Goal: Task Accomplishment & Management: Manage account settings

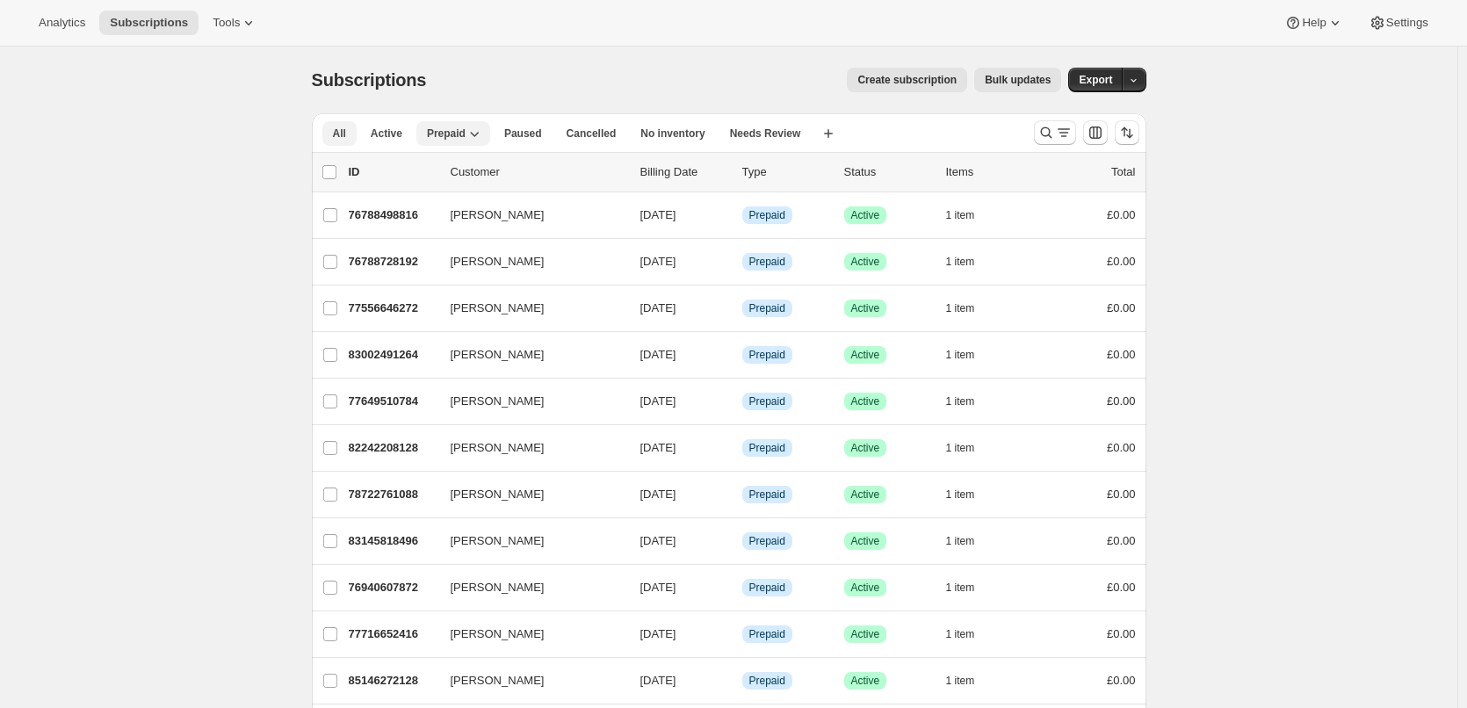
click at [339, 136] on span "All" at bounding box center [339, 134] width 13 height 14
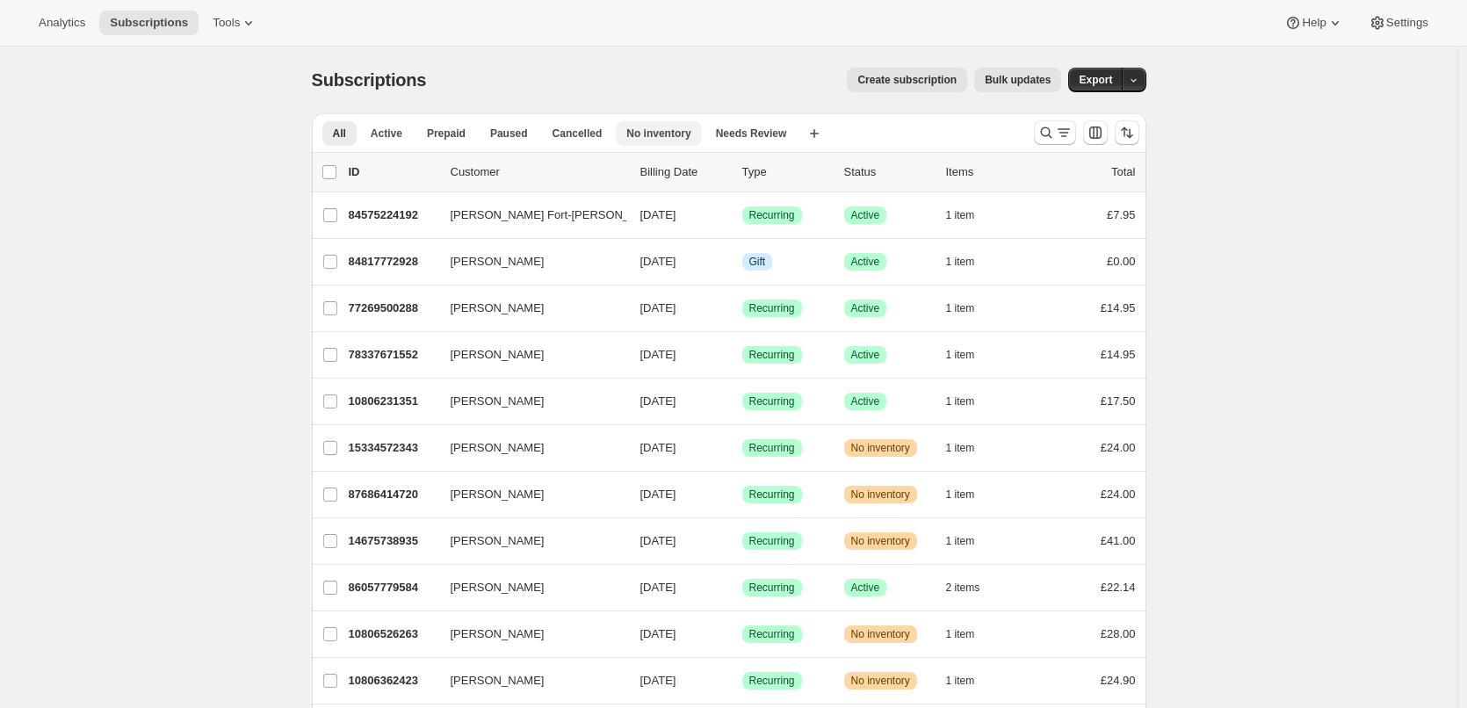
click at [656, 123] on button "No inventory" at bounding box center [658, 133] width 85 height 25
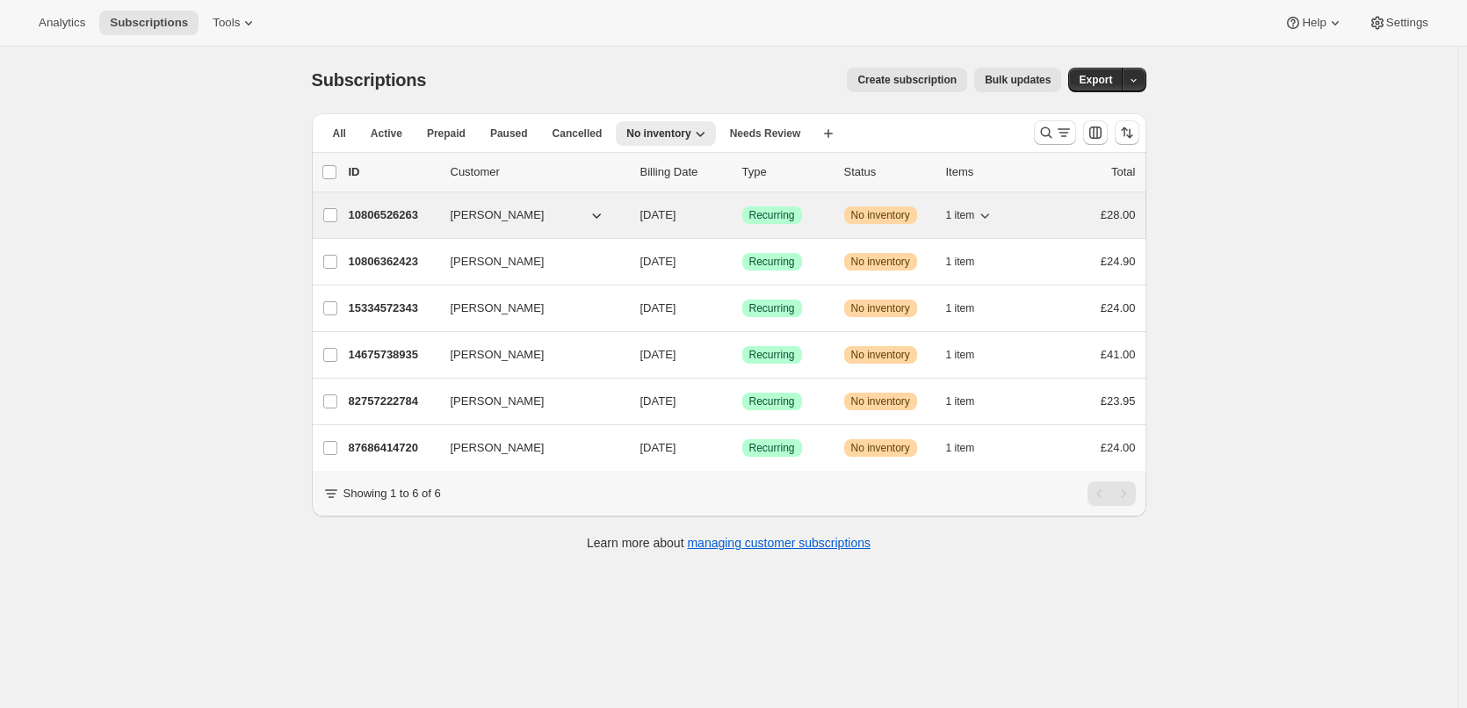
click at [506, 214] on span "[PERSON_NAME]" at bounding box center [498, 215] width 94 height 18
click at [387, 208] on p "10806526263" at bounding box center [393, 215] width 88 height 18
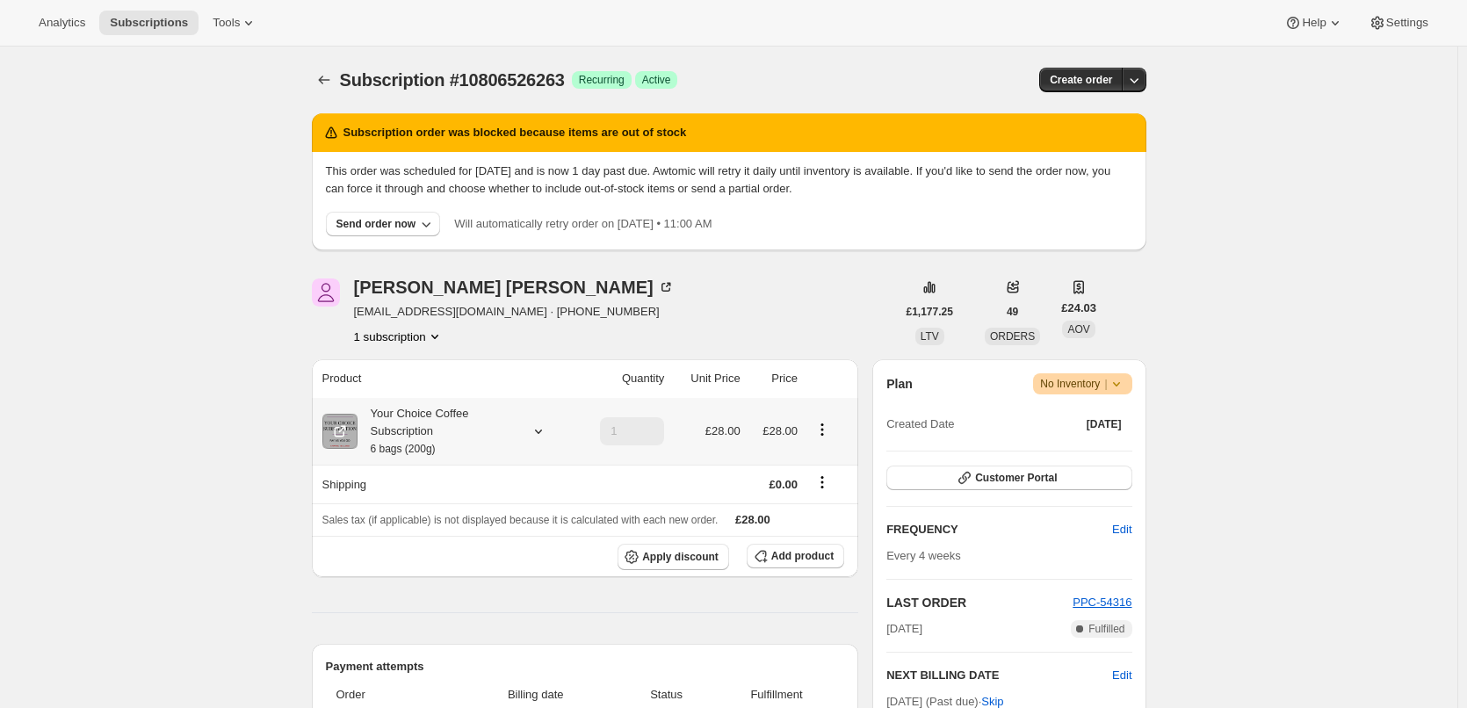
click at [408, 413] on div "Your Choice Coffee Subscription 6 bags (200g)" at bounding box center [437, 431] width 158 height 53
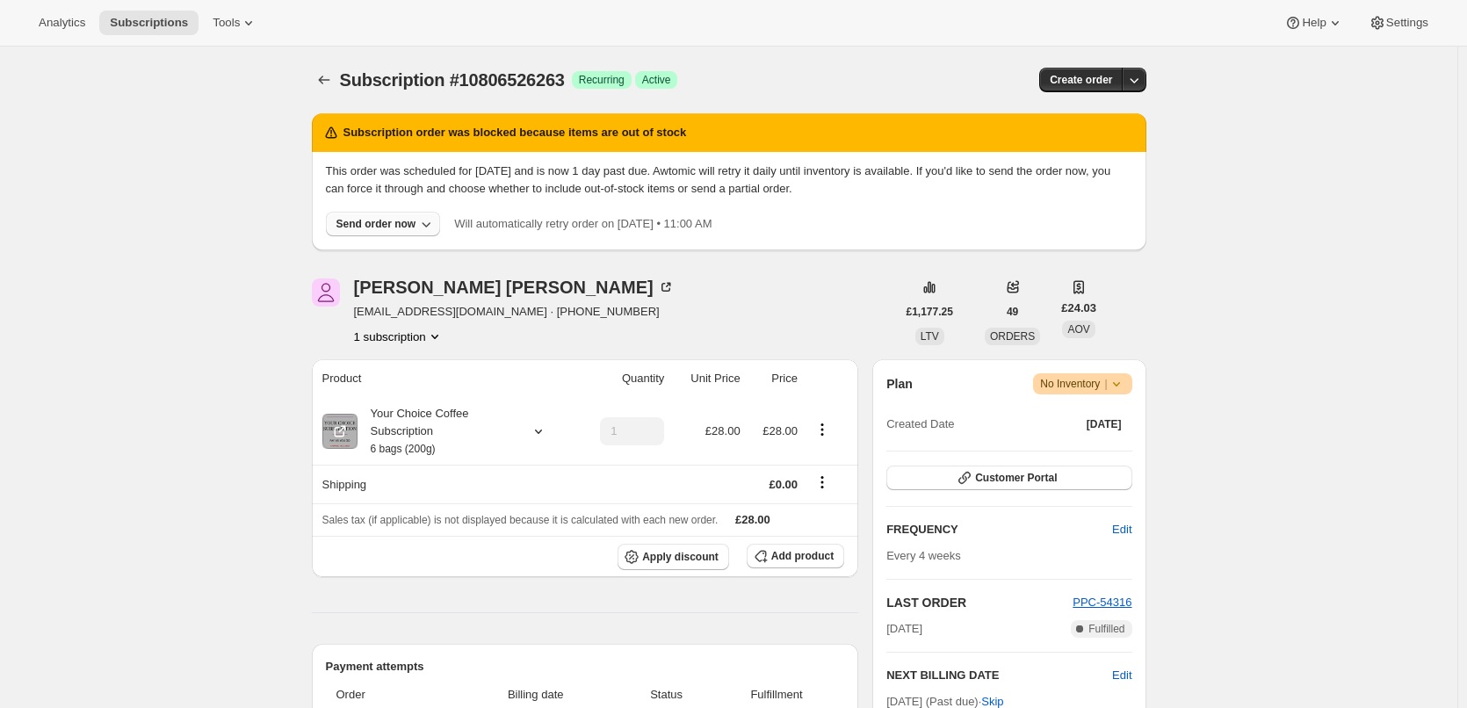
click at [403, 224] on div "Send order now" at bounding box center [376, 224] width 80 height 14
click at [415, 263] on span "Include sold-out items" at bounding box center [386, 261] width 186 height 18
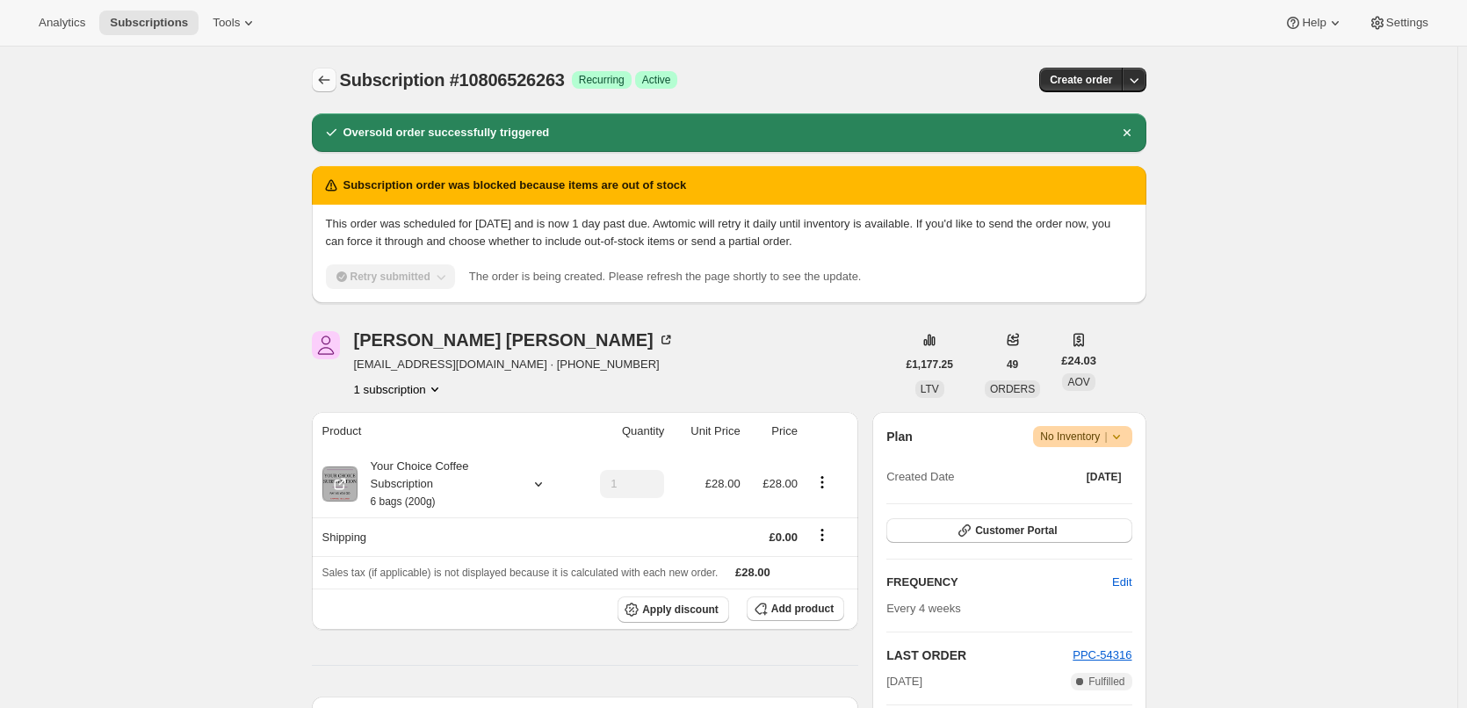
click at [328, 83] on icon "Subscriptions" at bounding box center [324, 80] width 18 height 18
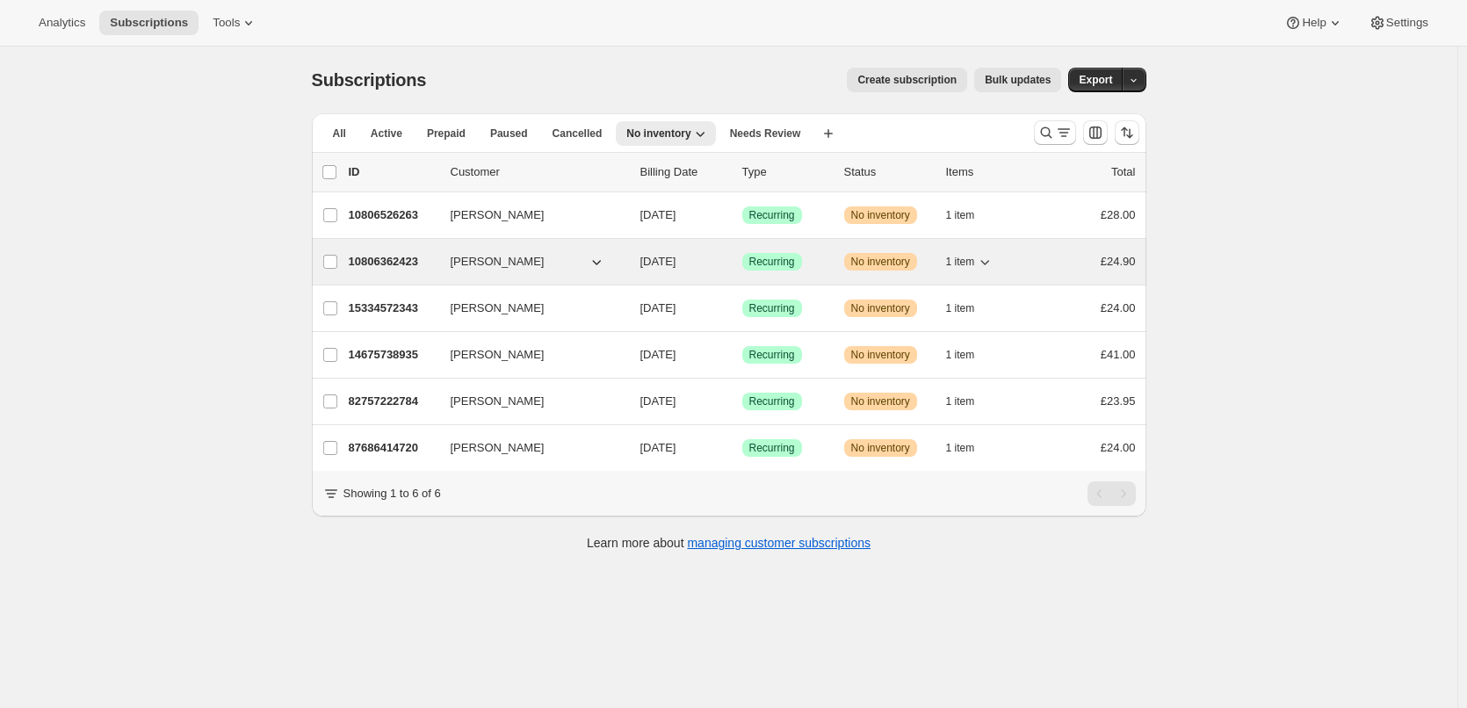
click at [414, 258] on p "10806362423" at bounding box center [393, 262] width 88 height 18
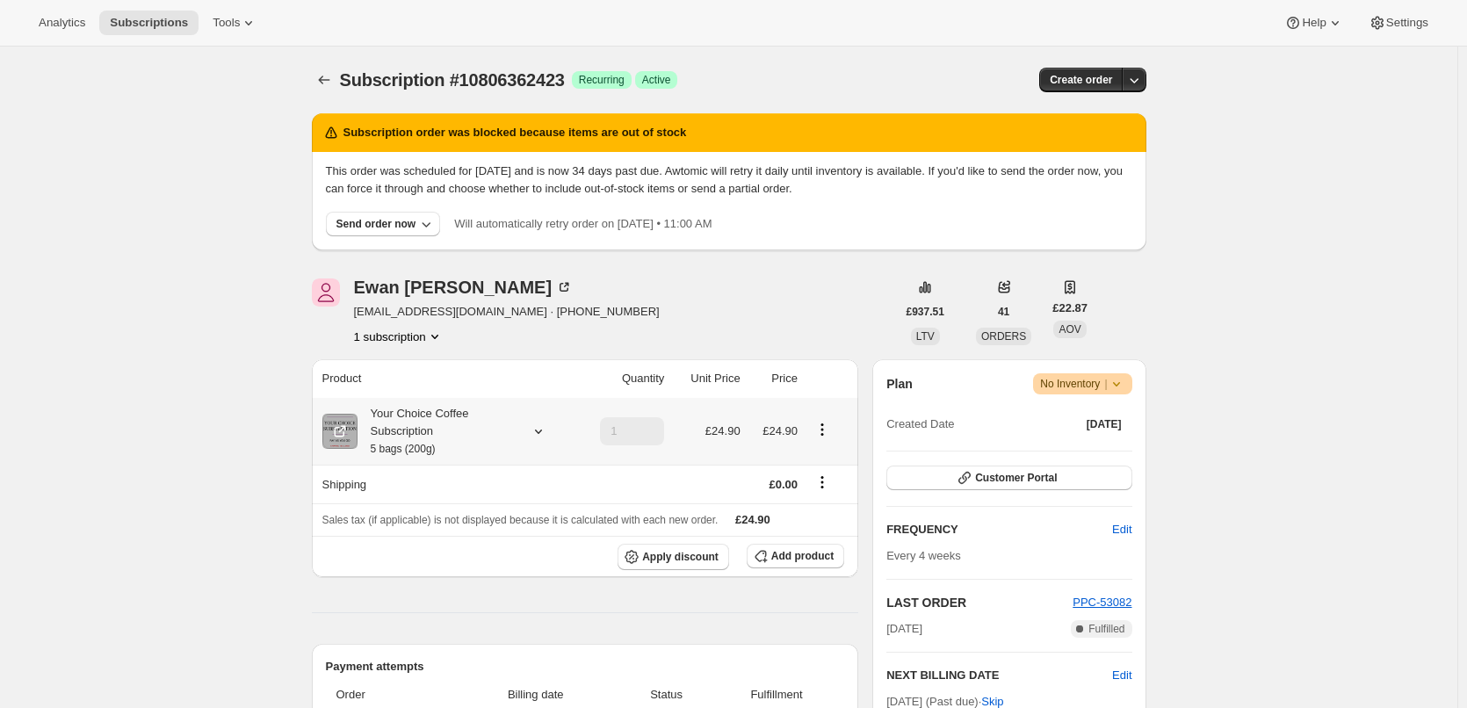
click at [428, 427] on div "Your Choice Coffee Subscription 5 bags (200g)" at bounding box center [437, 431] width 158 height 53
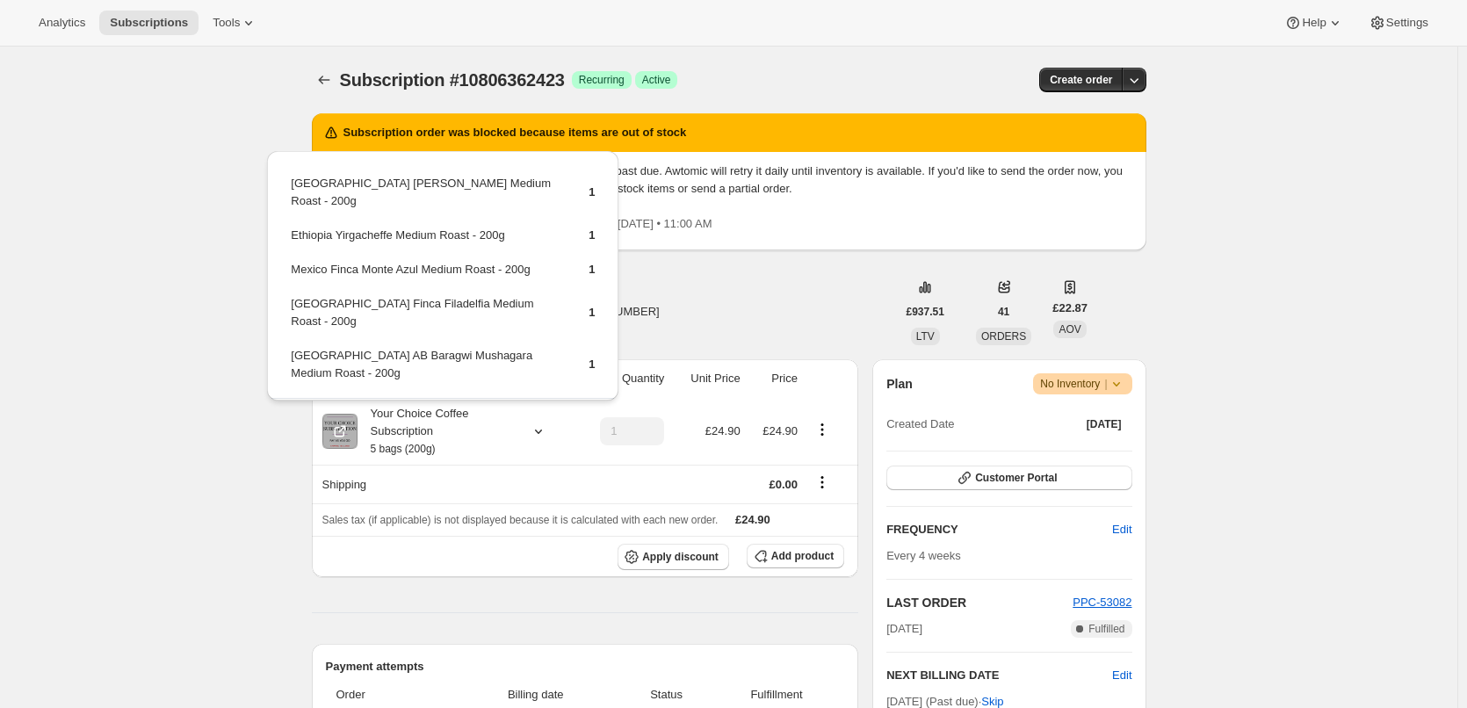
click at [734, 340] on div "[PERSON_NAME] [EMAIL_ADDRESS][DOMAIN_NAME] · [PHONE_NUMBER] 1 subscription" at bounding box center [604, 311] width 584 height 67
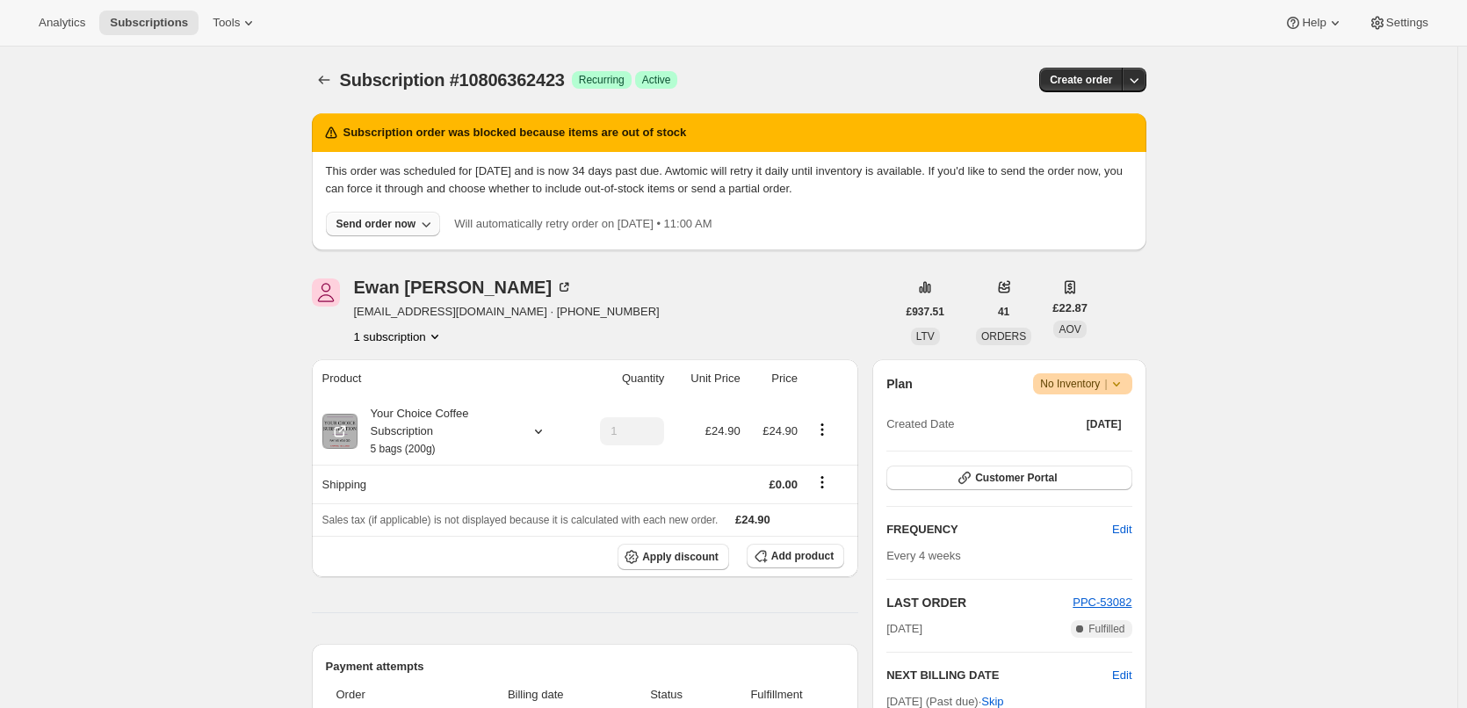
click at [393, 227] on div "Send order now" at bounding box center [376, 224] width 80 height 14
click at [398, 264] on span "Include sold-out items" at bounding box center [348, 260] width 111 height 13
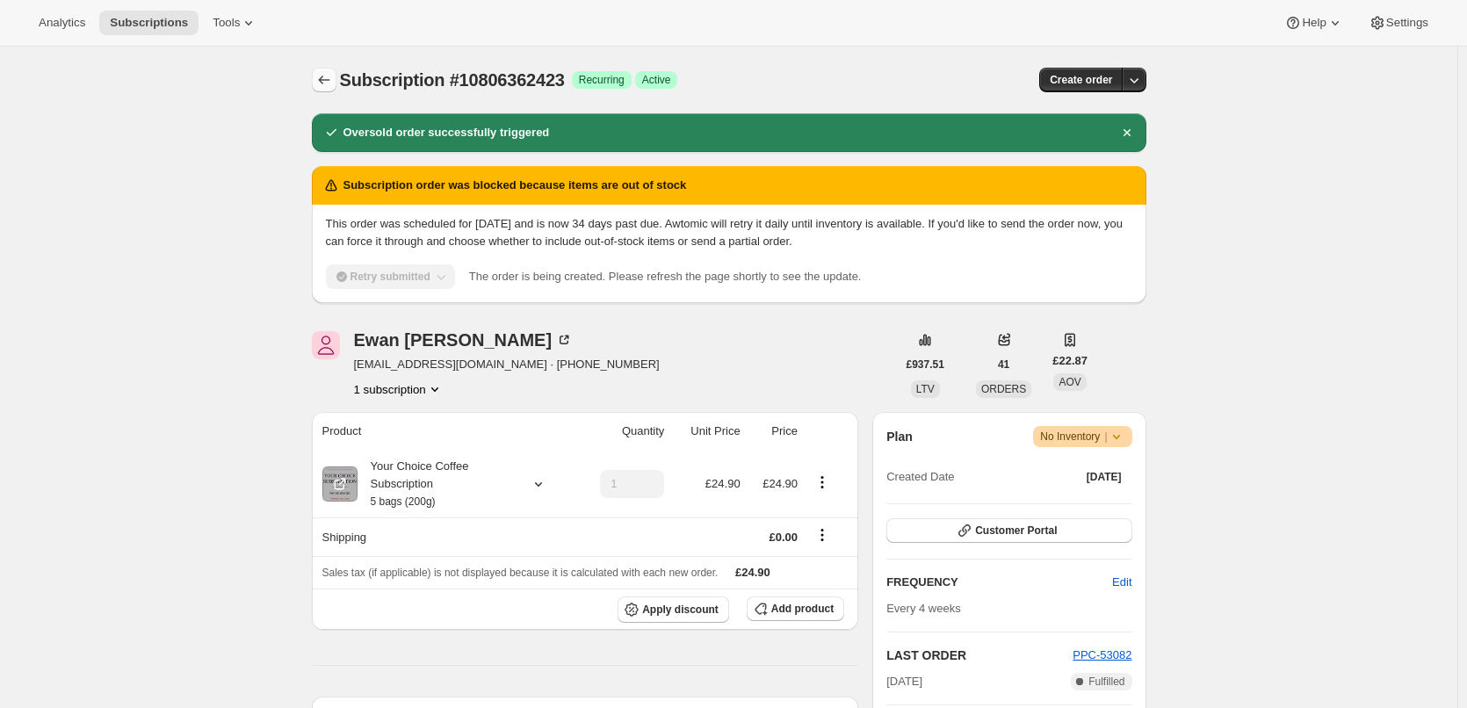
click at [328, 78] on icon "Subscriptions" at bounding box center [324, 80] width 18 height 18
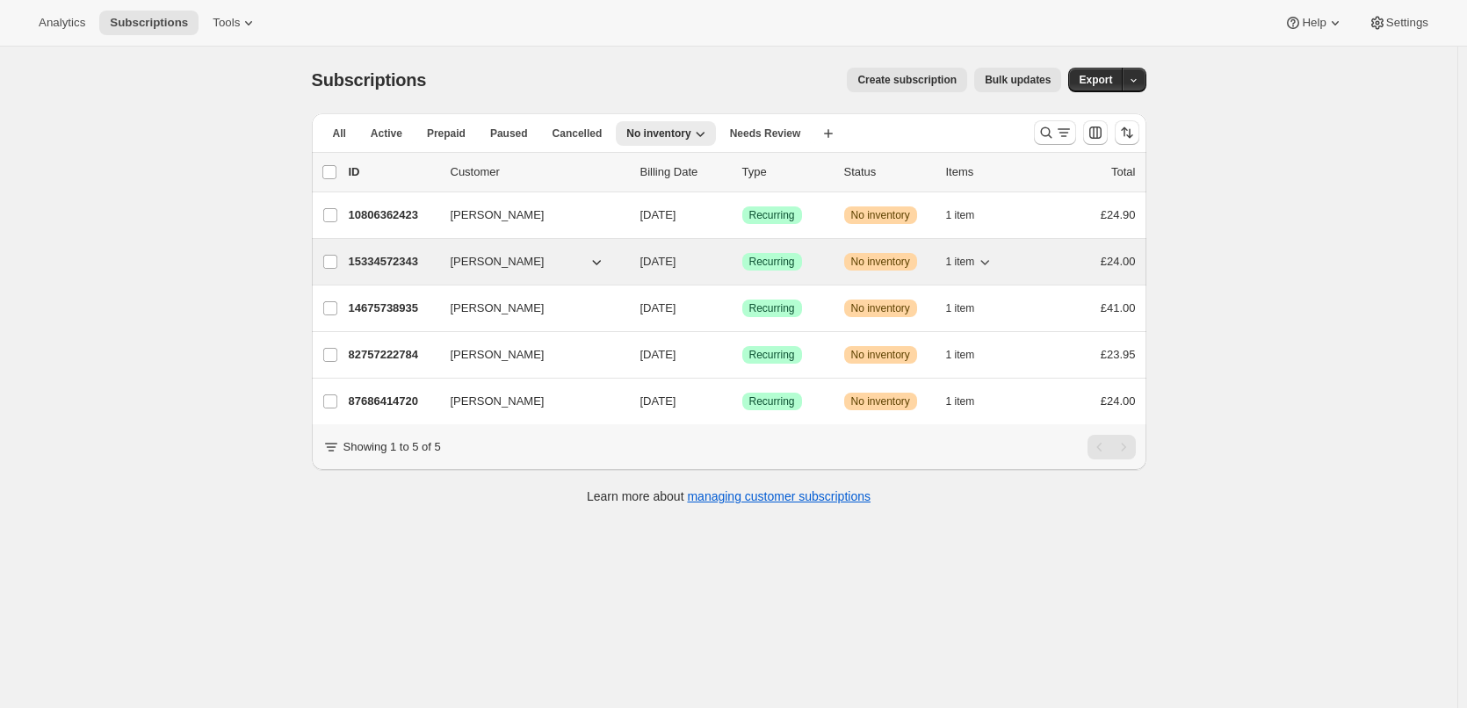
click at [401, 260] on p "15334572343" at bounding box center [393, 262] width 88 height 18
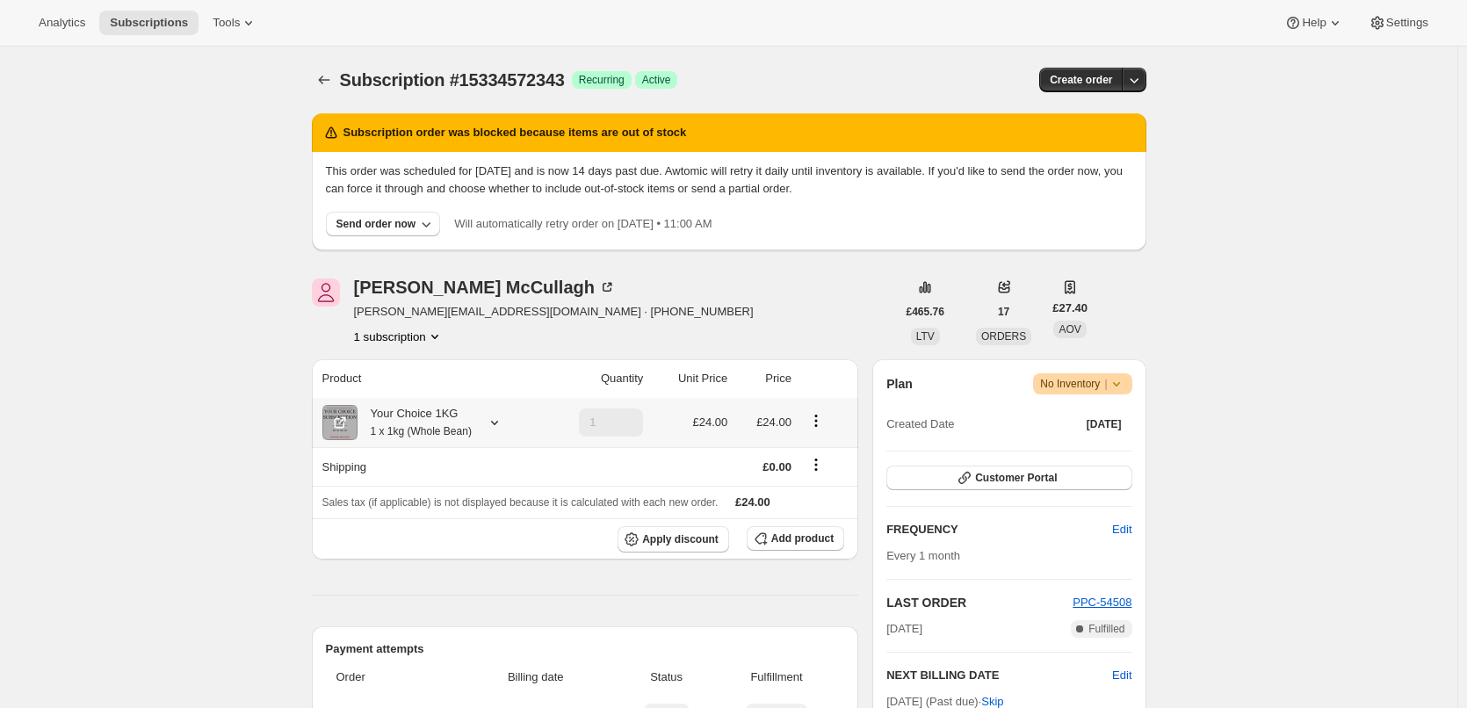
click at [407, 435] on small "1 x 1kg (Whole Bean)" at bounding box center [421, 431] width 101 height 12
click at [322, 80] on icon "Subscriptions" at bounding box center [324, 80] width 18 height 18
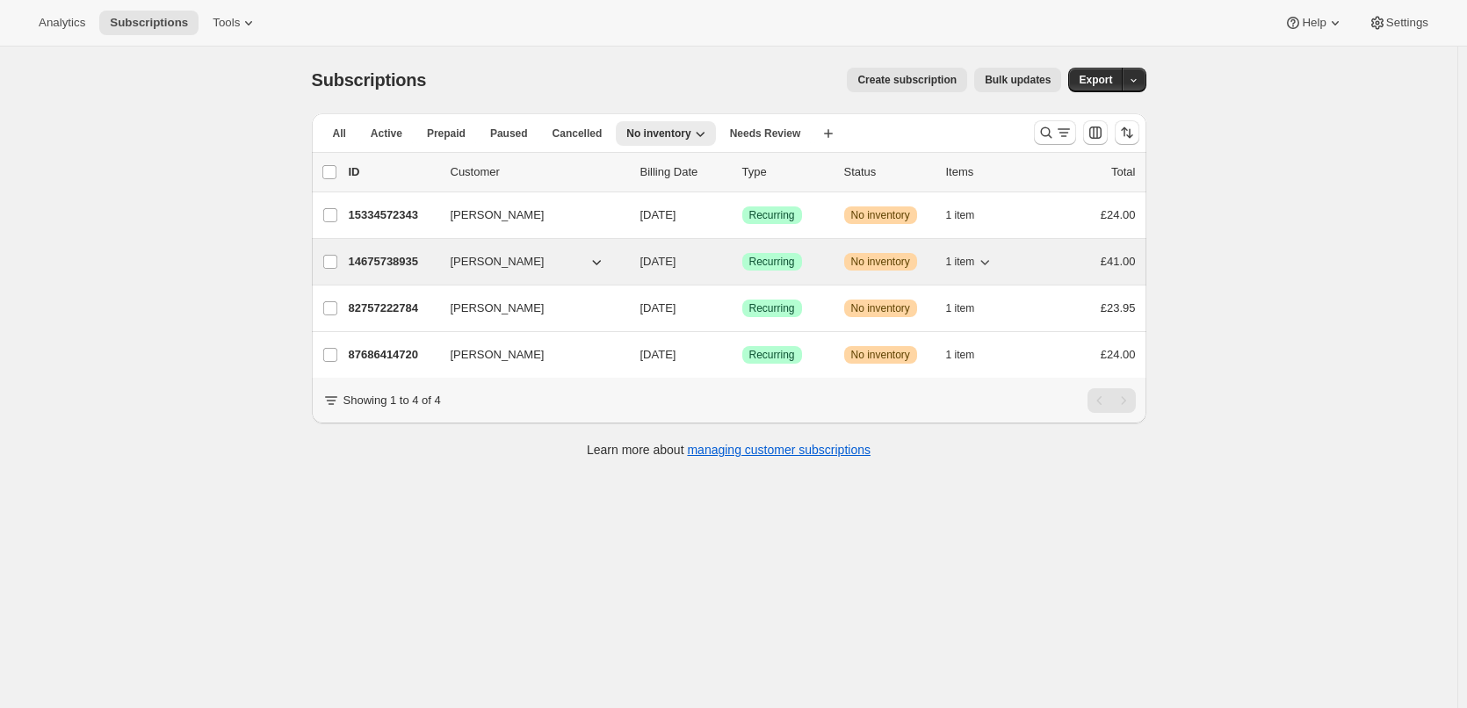
click at [370, 265] on p "14675738935" at bounding box center [393, 262] width 88 height 18
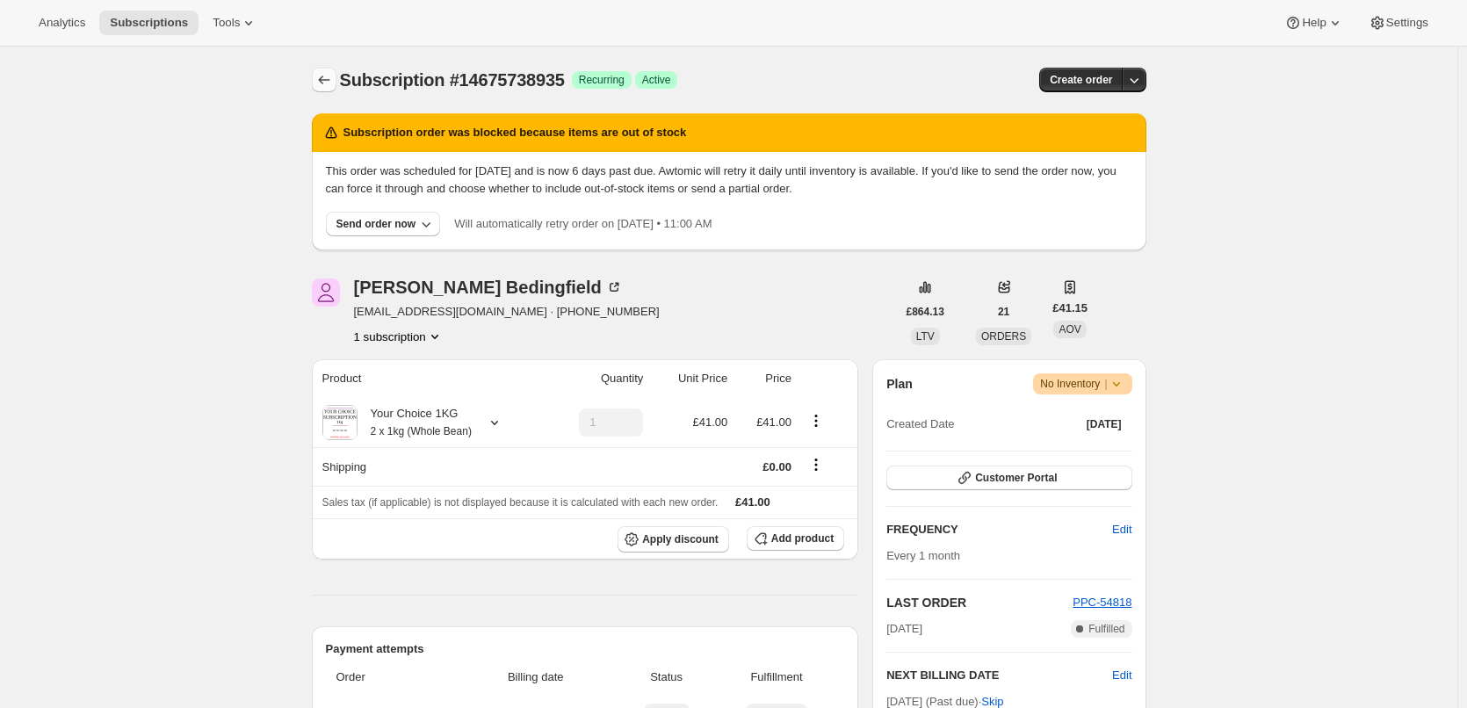
click at [324, 83] on icon "Subscriptions" at bounding box center [324, 80] width 18 height 18
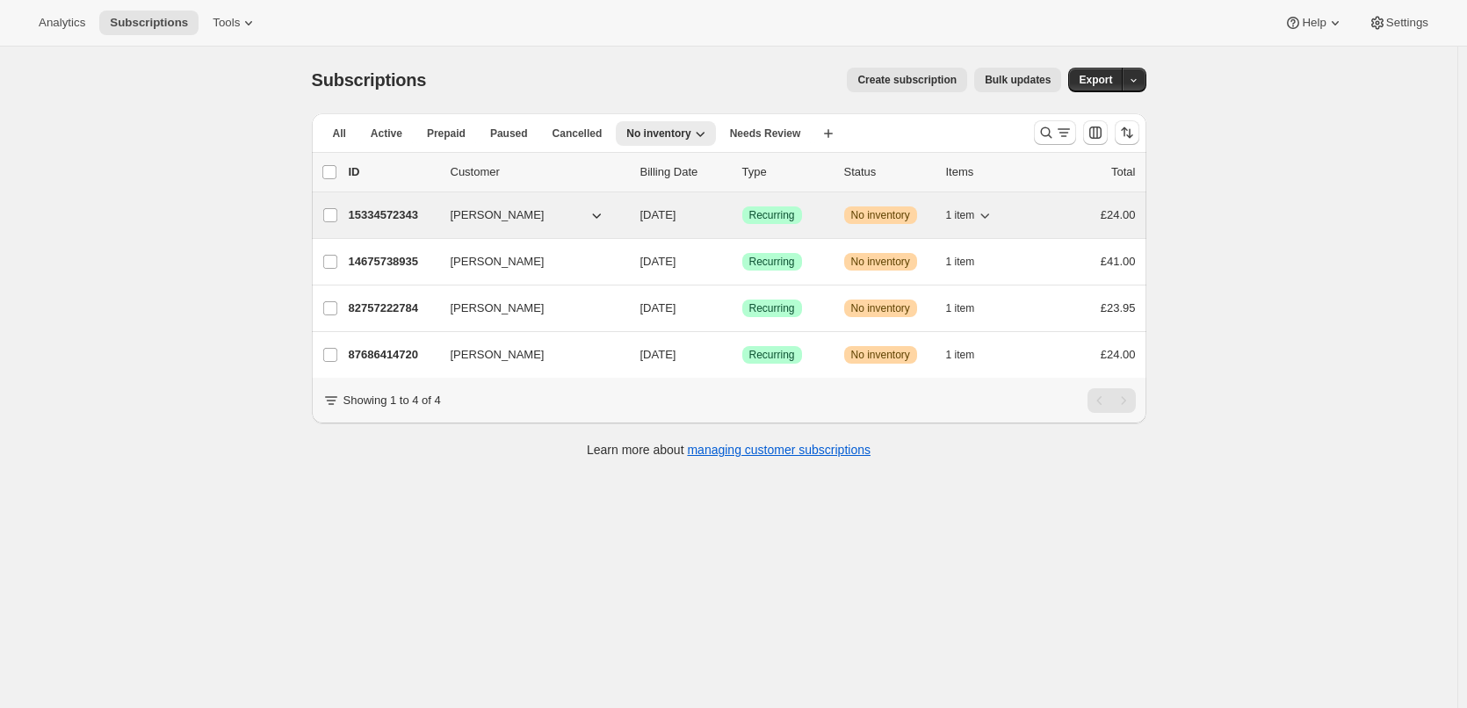
click at [408, 209] on p "15334572343" at bounding box center [393, 215] width 88 height 18
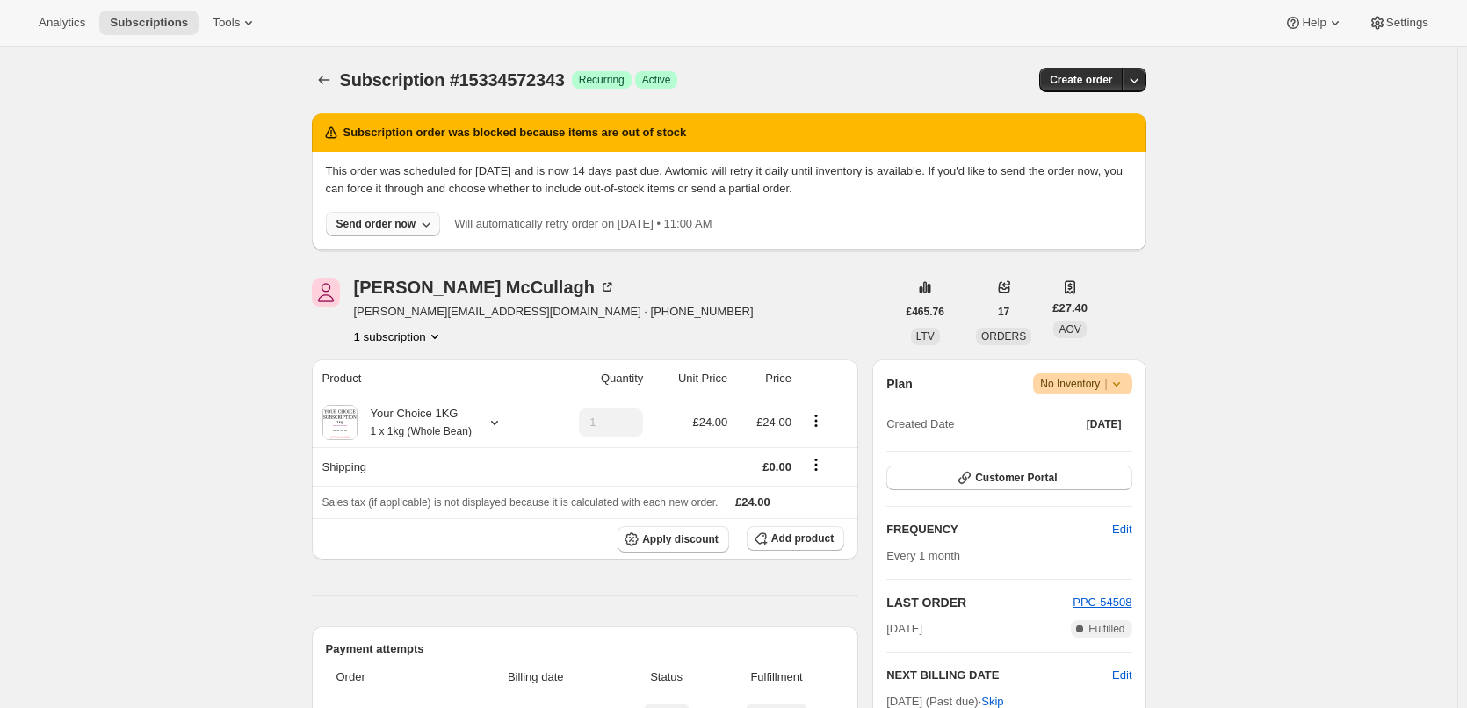
click at [390, 228] on div "Send order now" at bounding box center [376, 224] width 80 height 14
click at [392, 249] on button "Include sold-out items" at bounding box center [385, 260] width 197 height 28
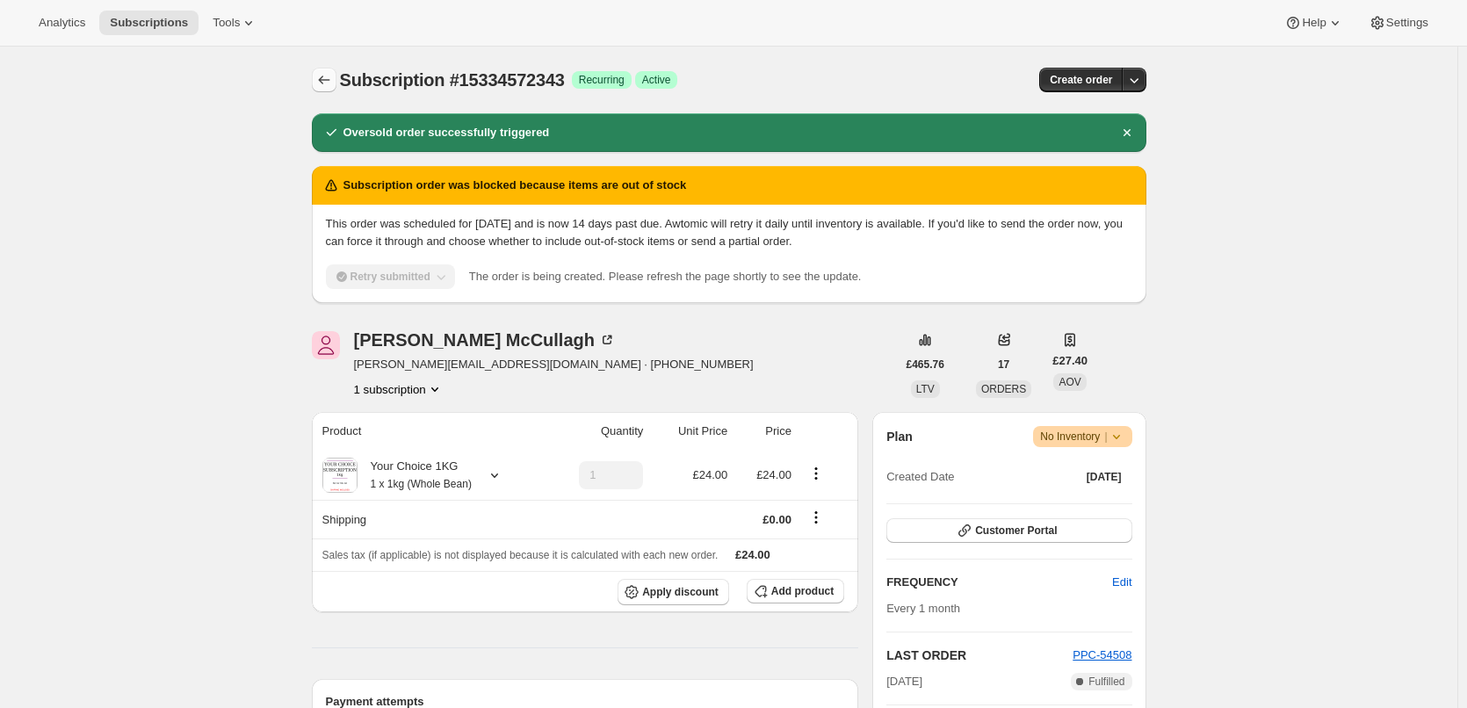
click at [333, 78] on icon "Subscriptions" at bounding box center [324, 80] width 18 height 18
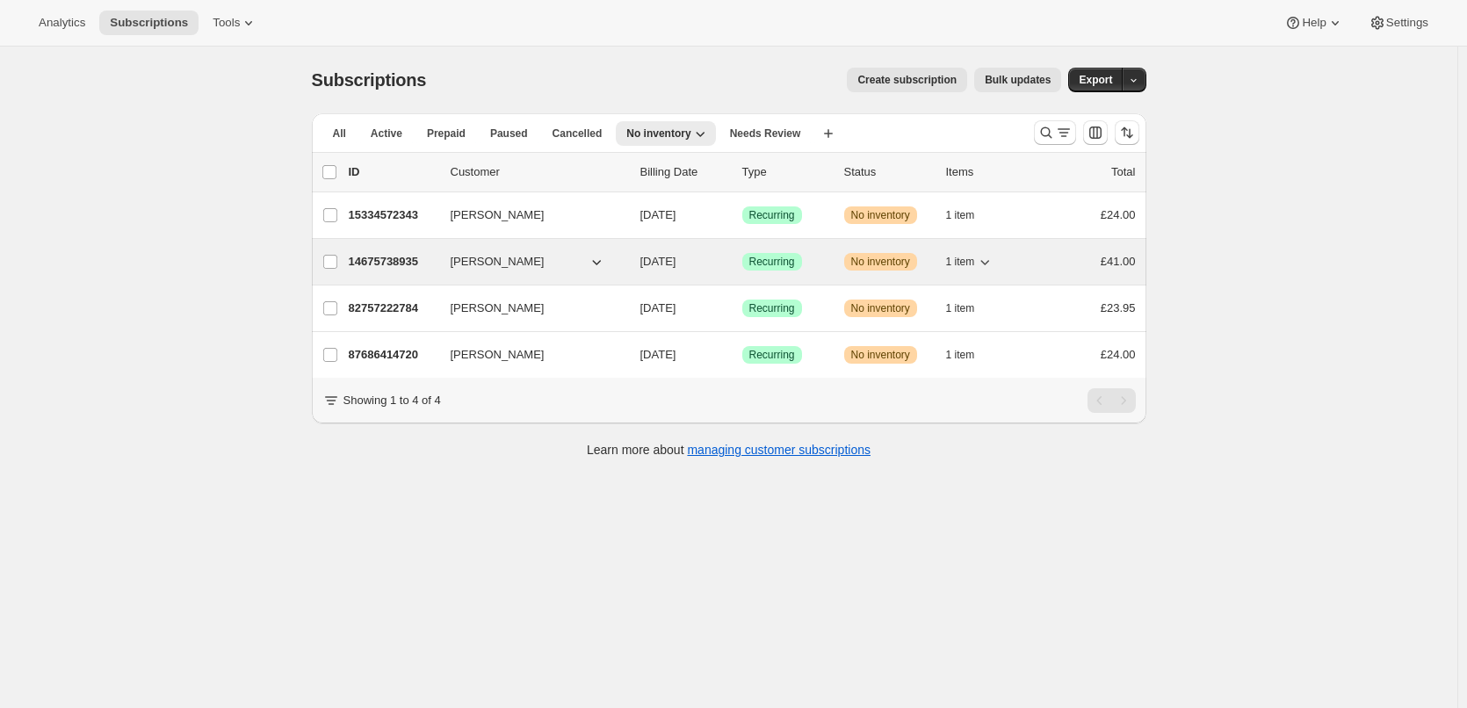
click at [404, 264] on p "14675738935" at bounding box center [393, 262] width 88 height 18
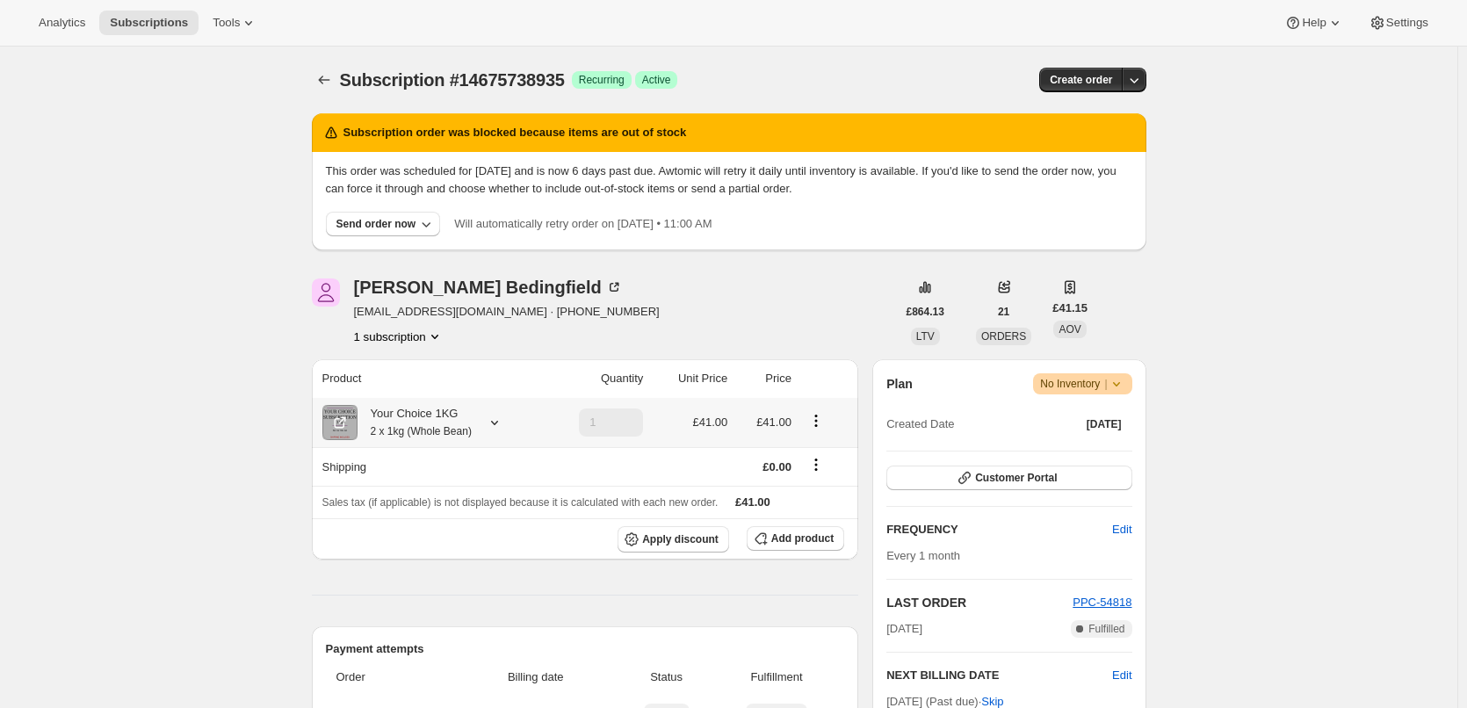
click at [385, 409] on div "Your Choice 1KG 2 x 1kg (Whole Bean)" at bounding box center [415, 422] width 114 height 35
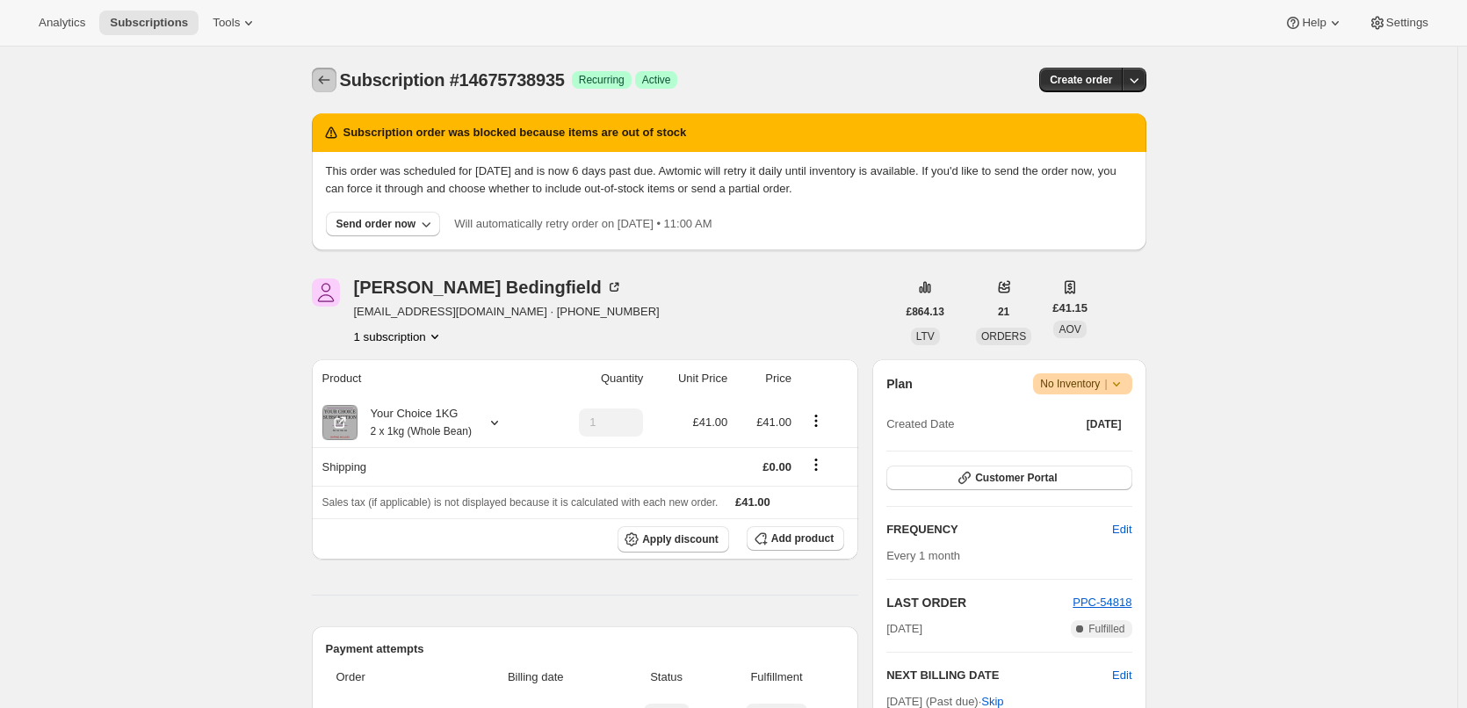
click at [318, 80] on button "Subscriptions" at bounding box center [324, 80] width 25 height 25
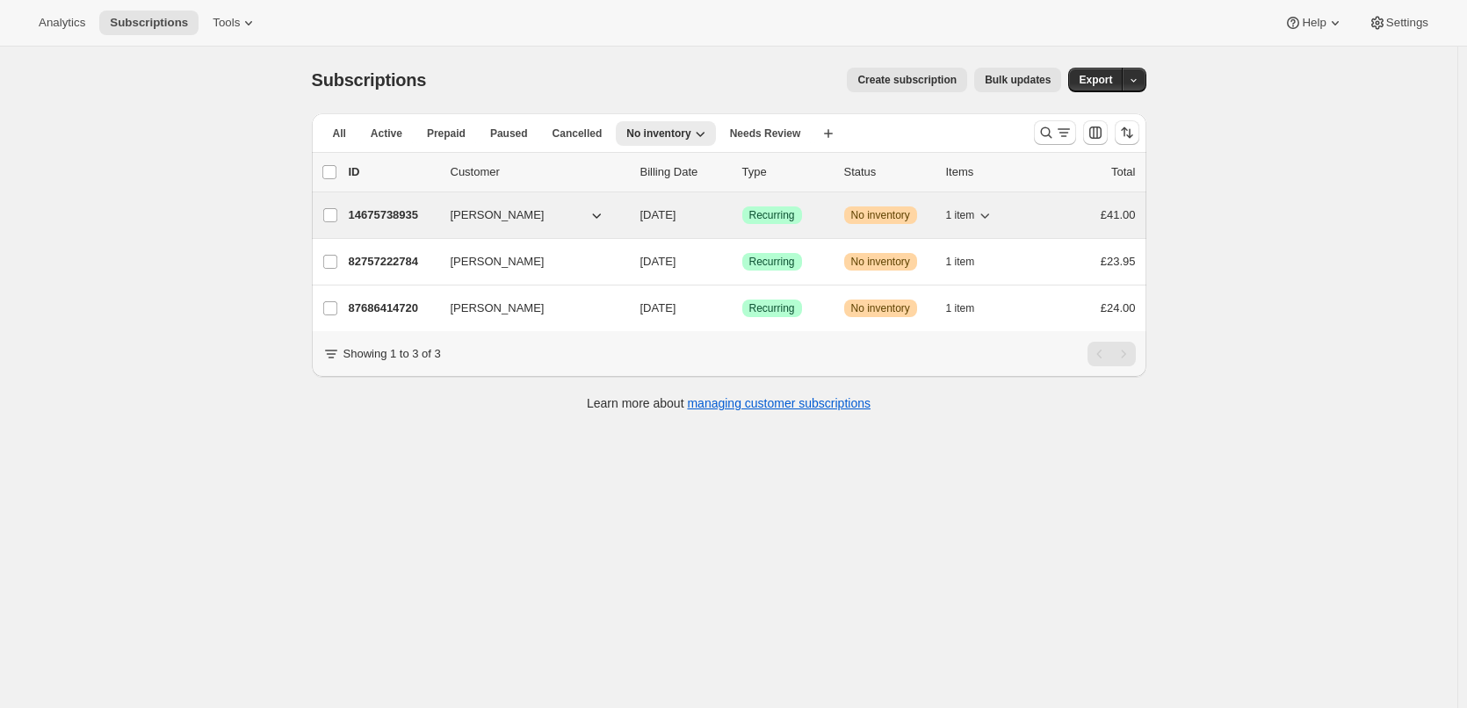
click at [390, 204] on div "14675738935 [PERSON_NAME] [DATE] Success Recurring Warning No inventory 1 item …" at bounding box center [742, 215] width 787 height 25
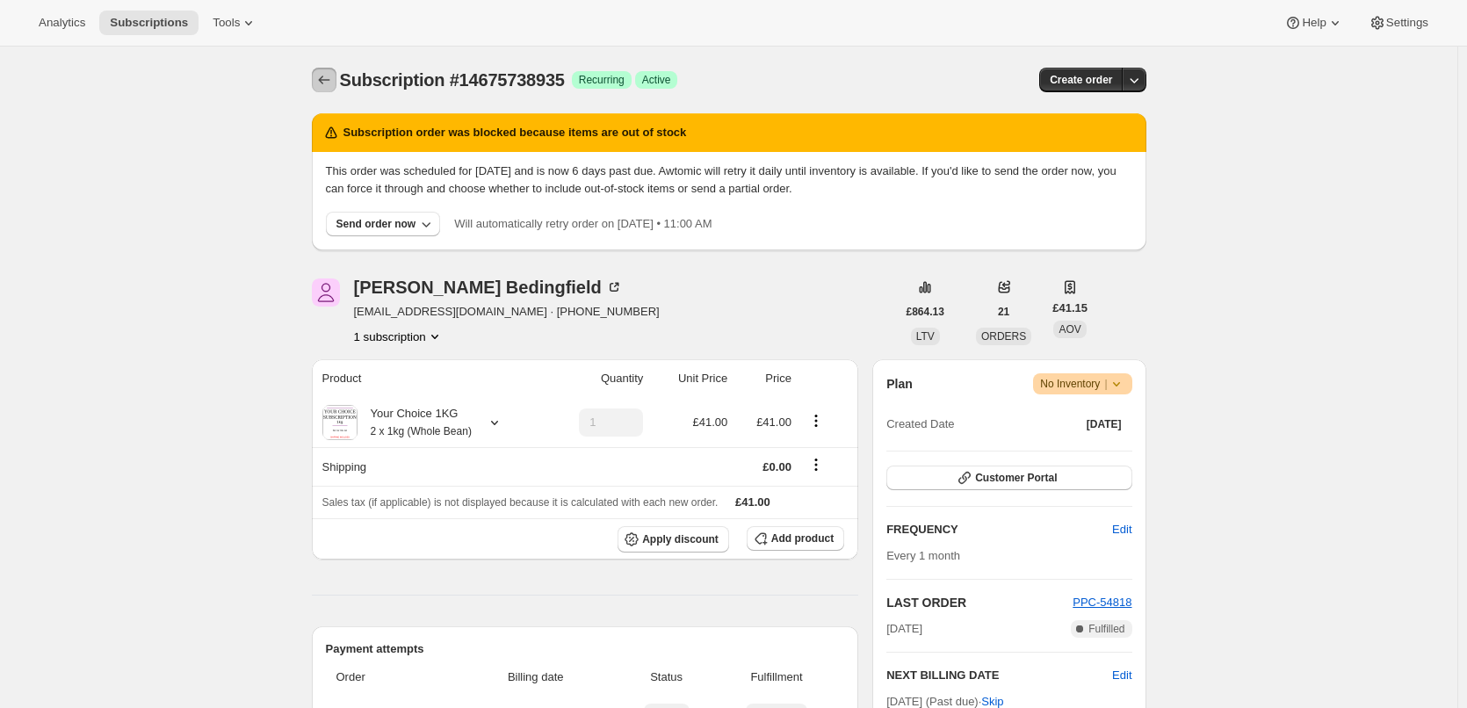
click at [321, 77] on icon "Subscriptions" at bounding box center [324, 80] width 18 height 18
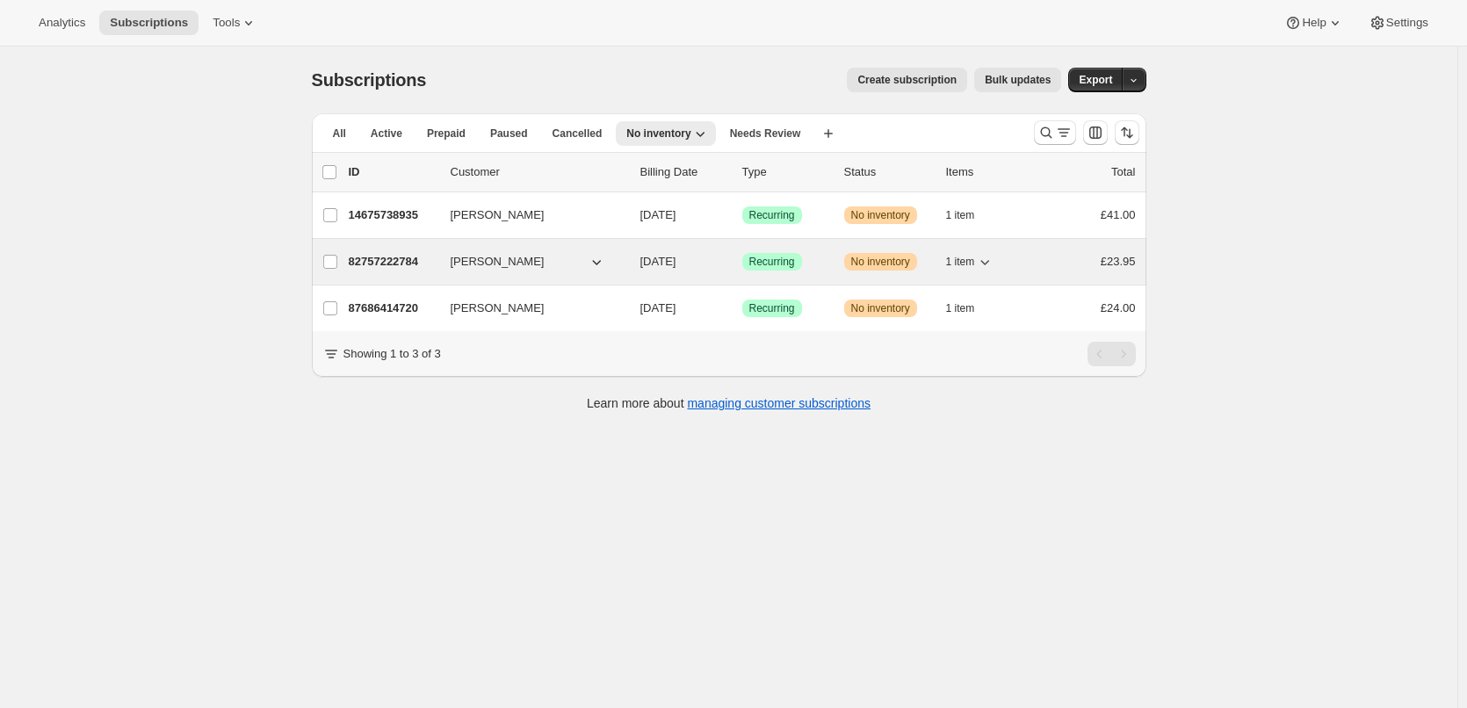
click at [393, 257] on p "82757222784" at bounding box center [393, 262] width 88 height 18
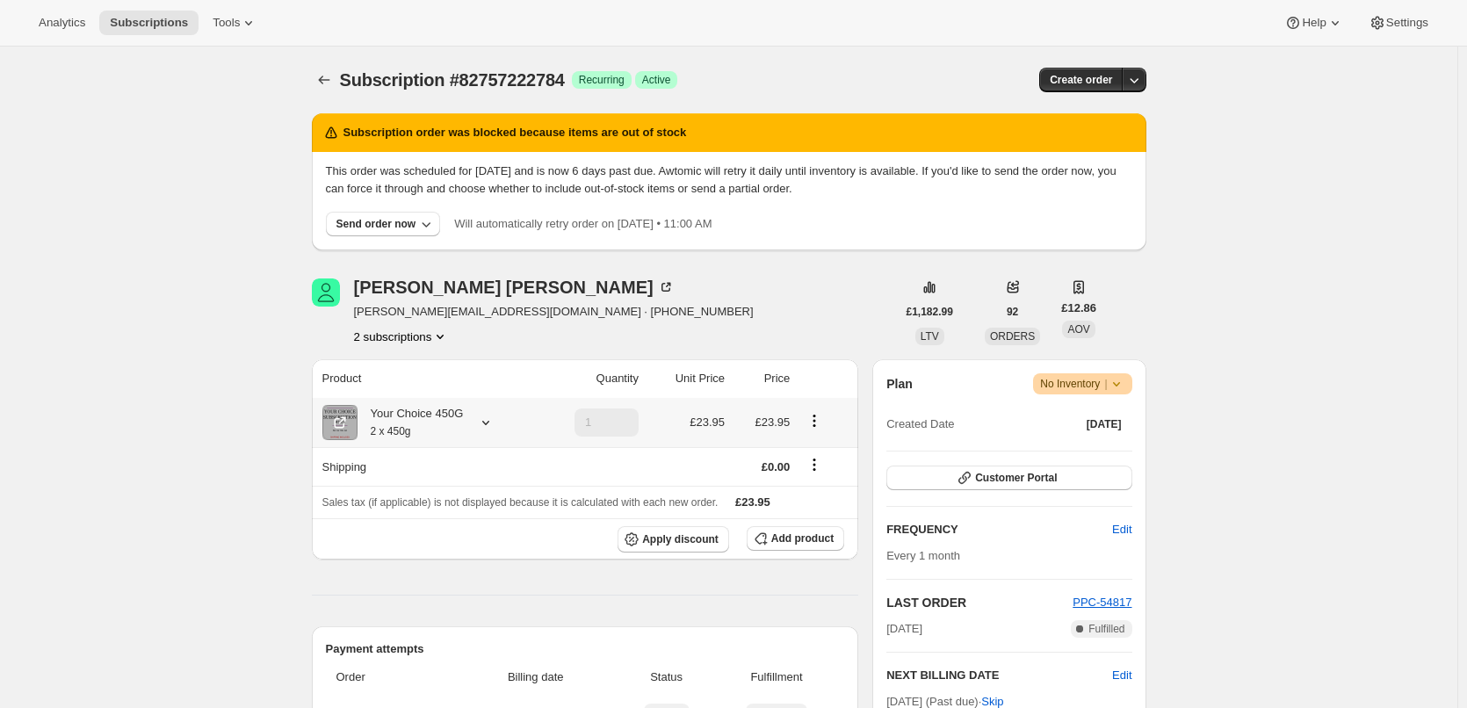
click at [416, 415] on div "Your Choice 450G 2 x 450g" at bounding box center [411, 422] width 106 height 35
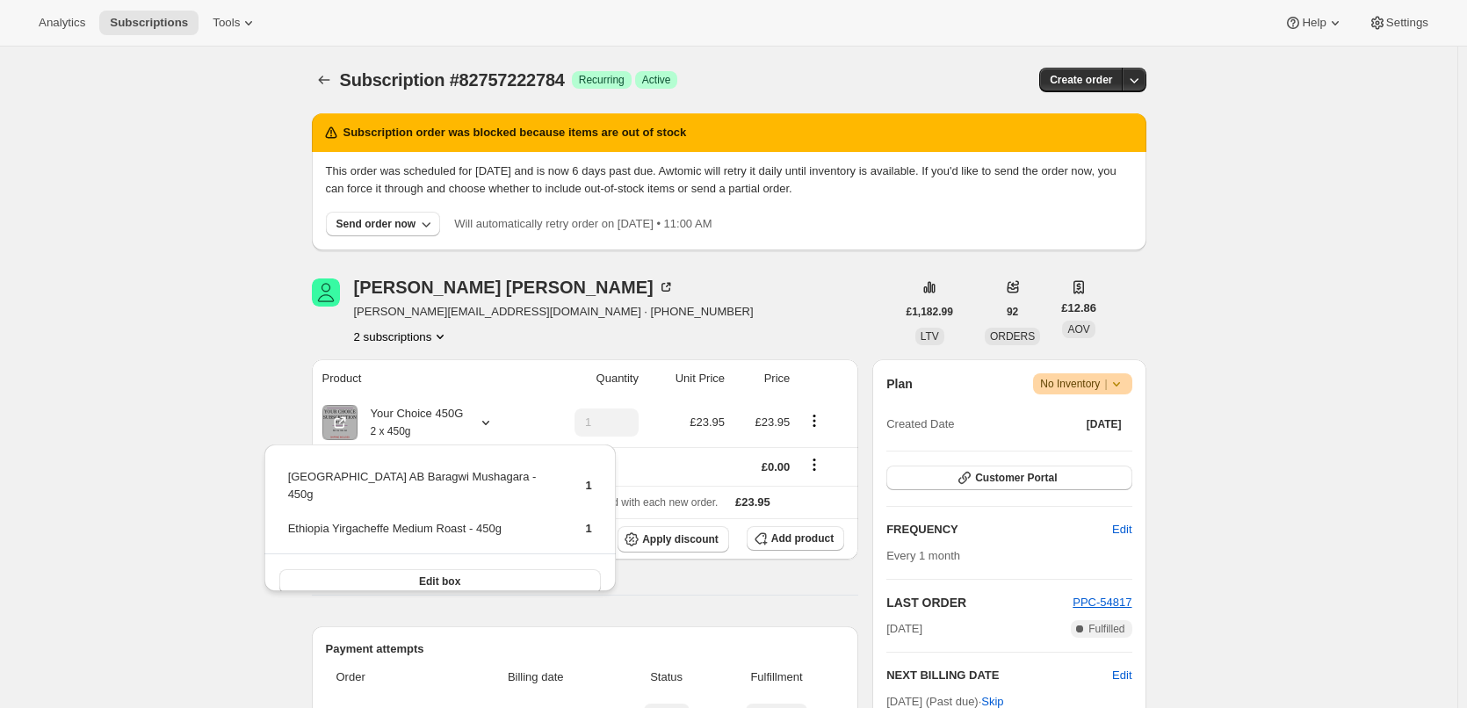
click at [608, 327] on div "[PERSON_NAME] [PERSON_NAME][EMAIL_ADDRESS][DOMAIN_NAME] · [PHONE_NUMBER] 2 subs…" at bounding box center [604, 311] width 584 height 67
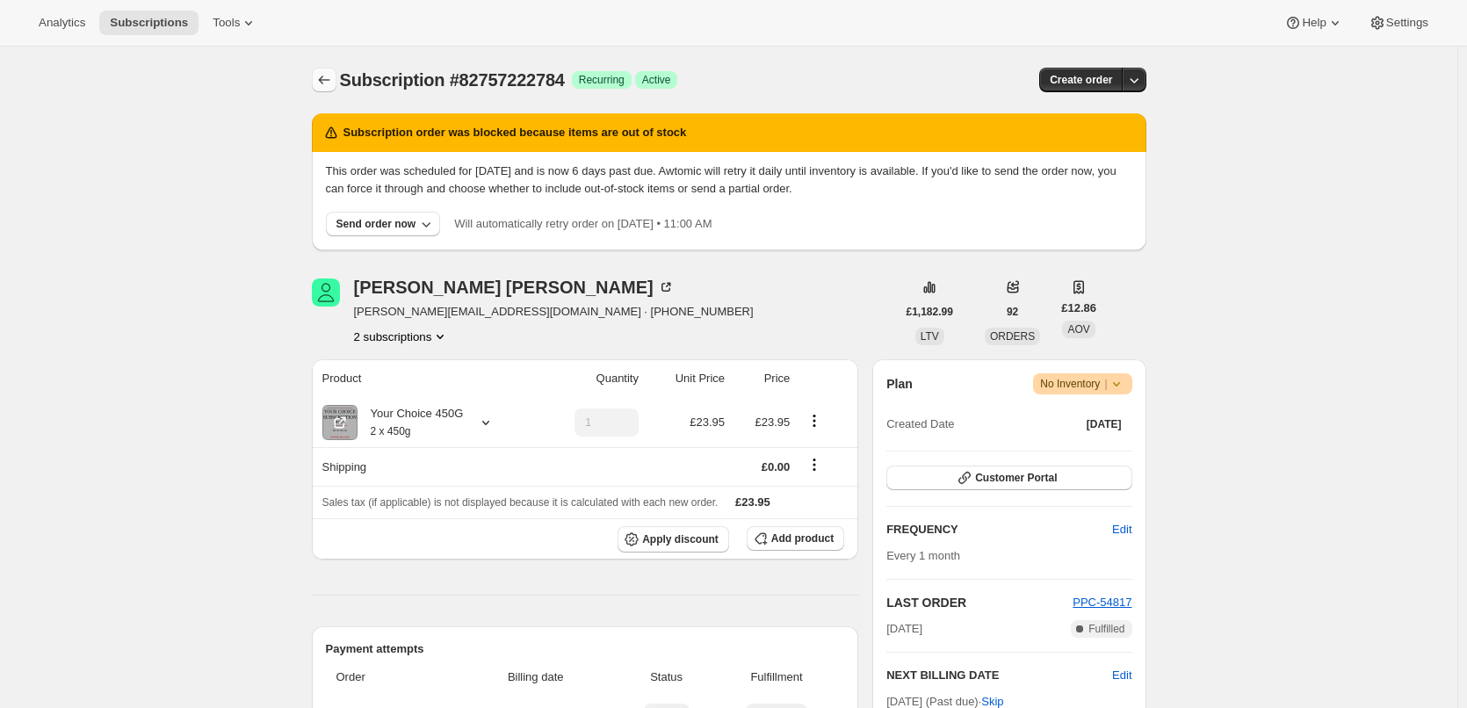
click at [330, 83] on icon "Subscriptions" at bounding box center [324, 80] width 18 height 18
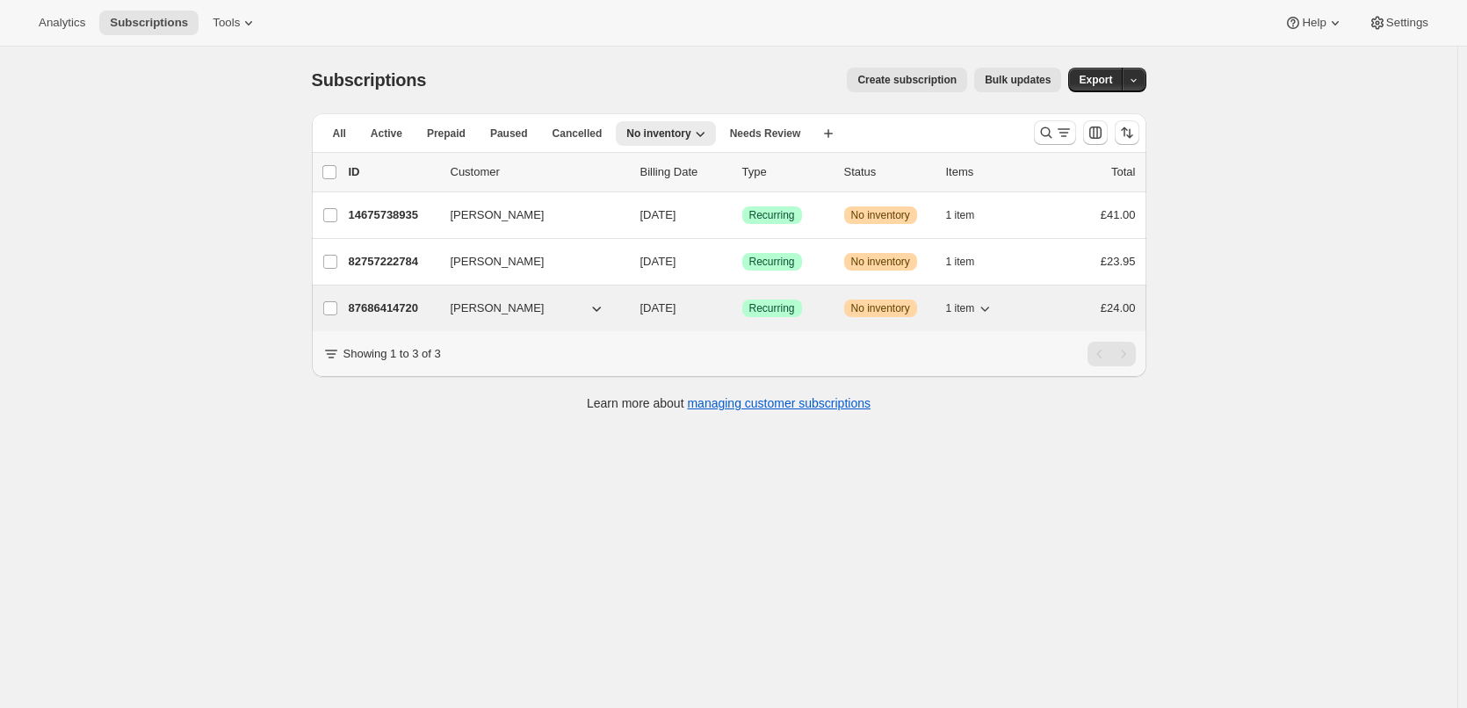
click at [375, 305] on p "87686414720" at bounding box center [393, 309] width 88 height 18
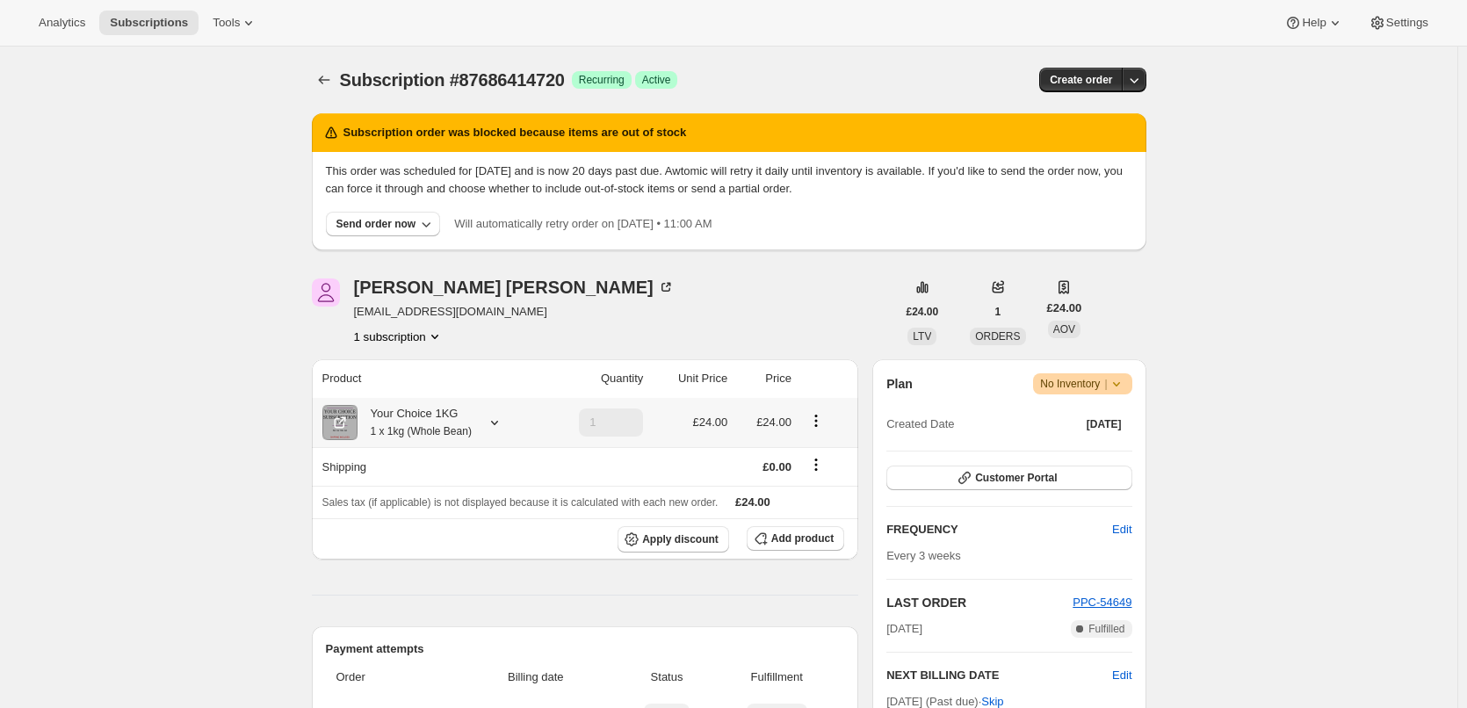
click at [415, 414] on div "Your Choice 1KG 1 x 1kg (Whole Bean)" at bounding box center [415, 422] width 114 height 35
click at [329, 78] on icon "Subscriptions" at bounding box center [324, 80] width 18 height 18
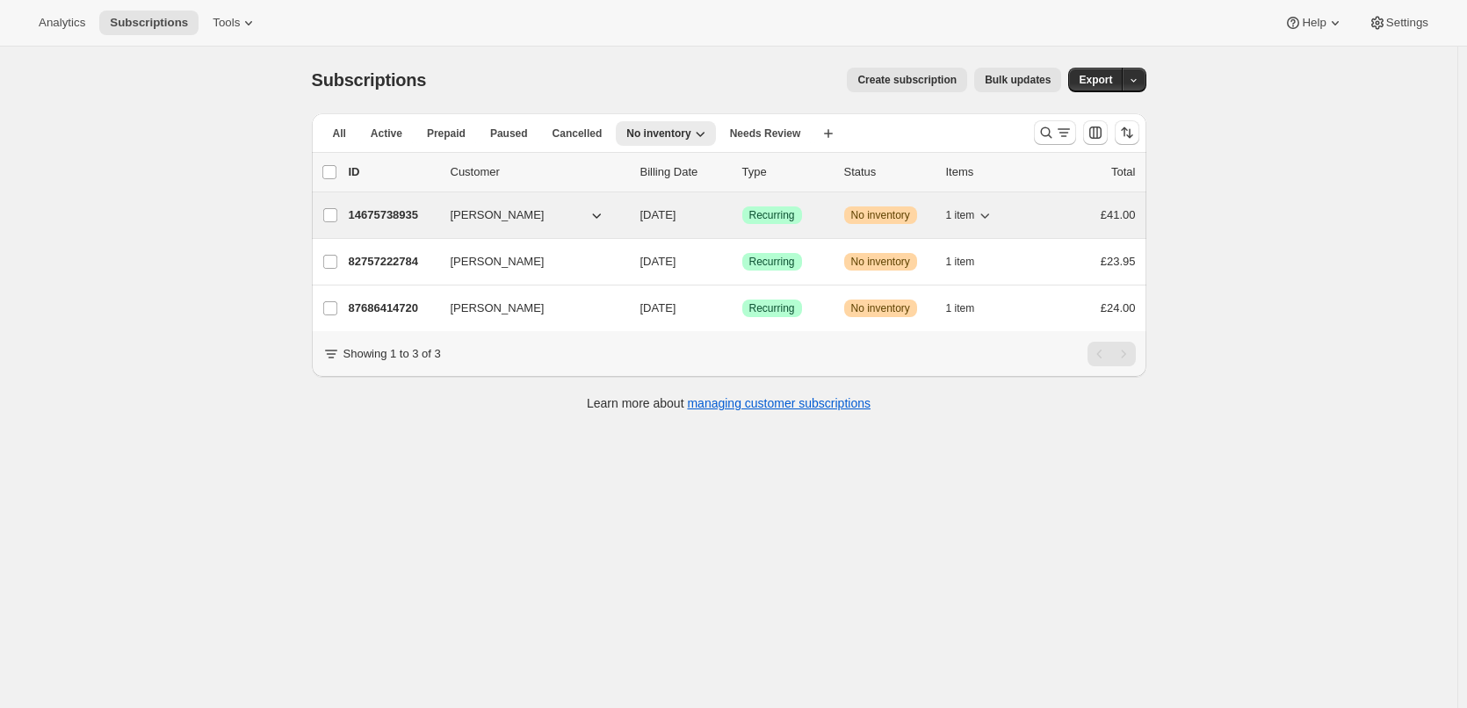
click at [406, 213] on p "14675738935" at bounding box center [393, 215] width 88 height 18
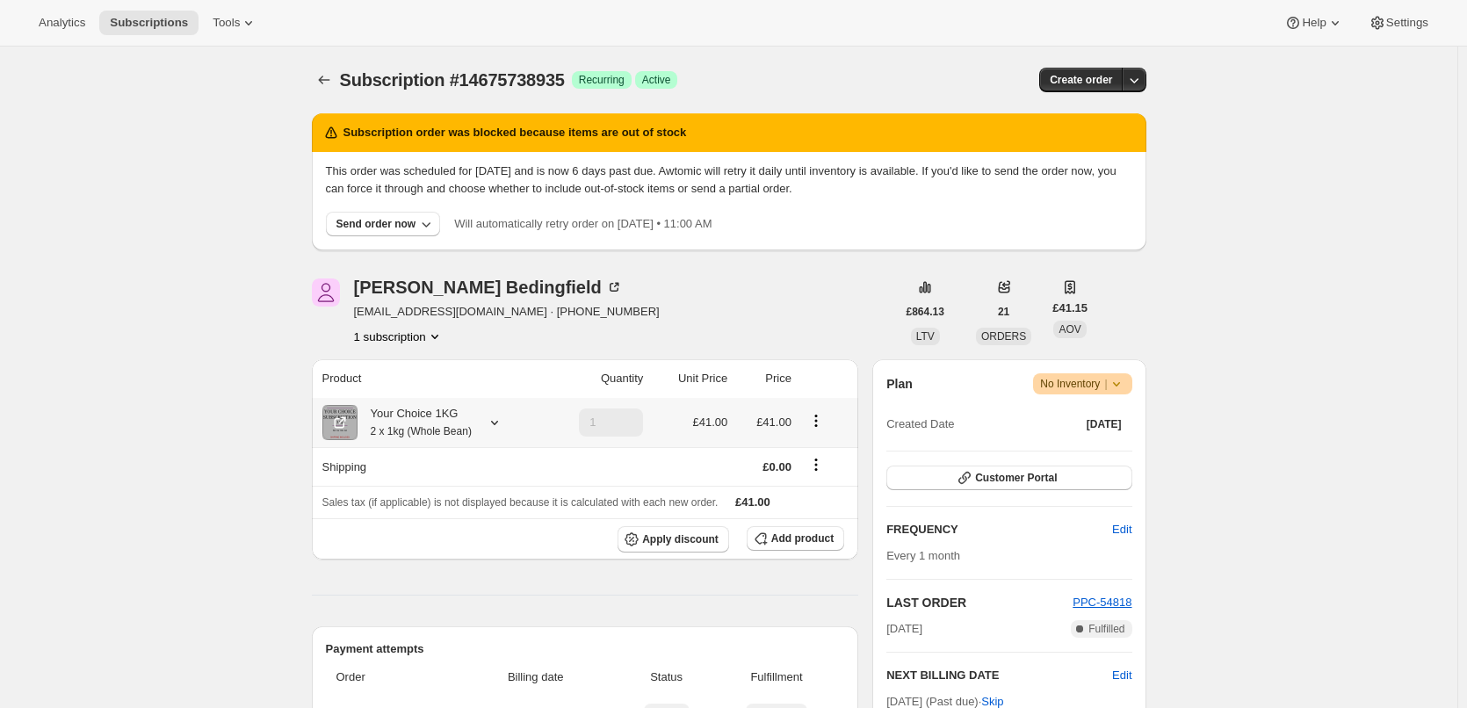
click at [432, 437] on small "2 x 1kg (Whole Bean)" at bounding box center [421, 431] width 101 height 12
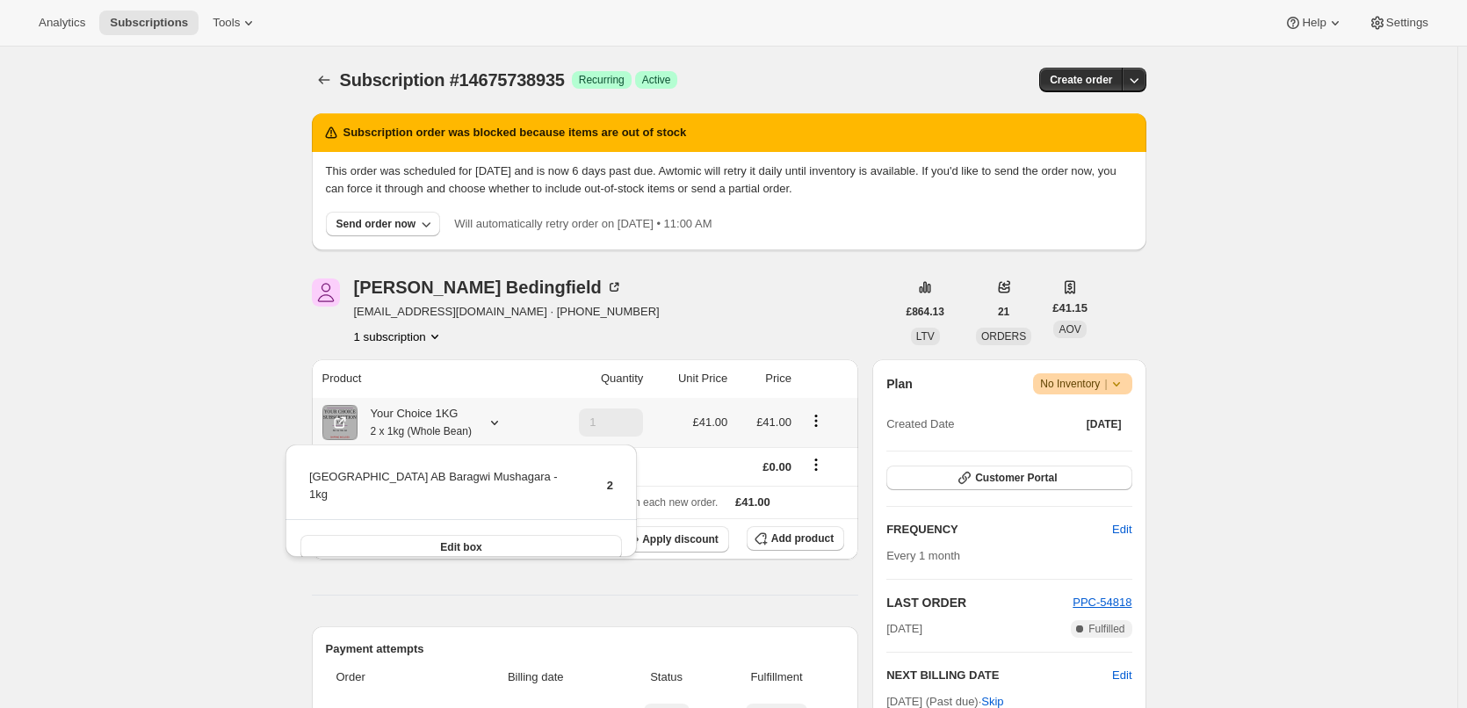
click at [432, 437] on small "2 x 1kg (Whole Bean)" at bounding box center [421, 431] width 101 height 12
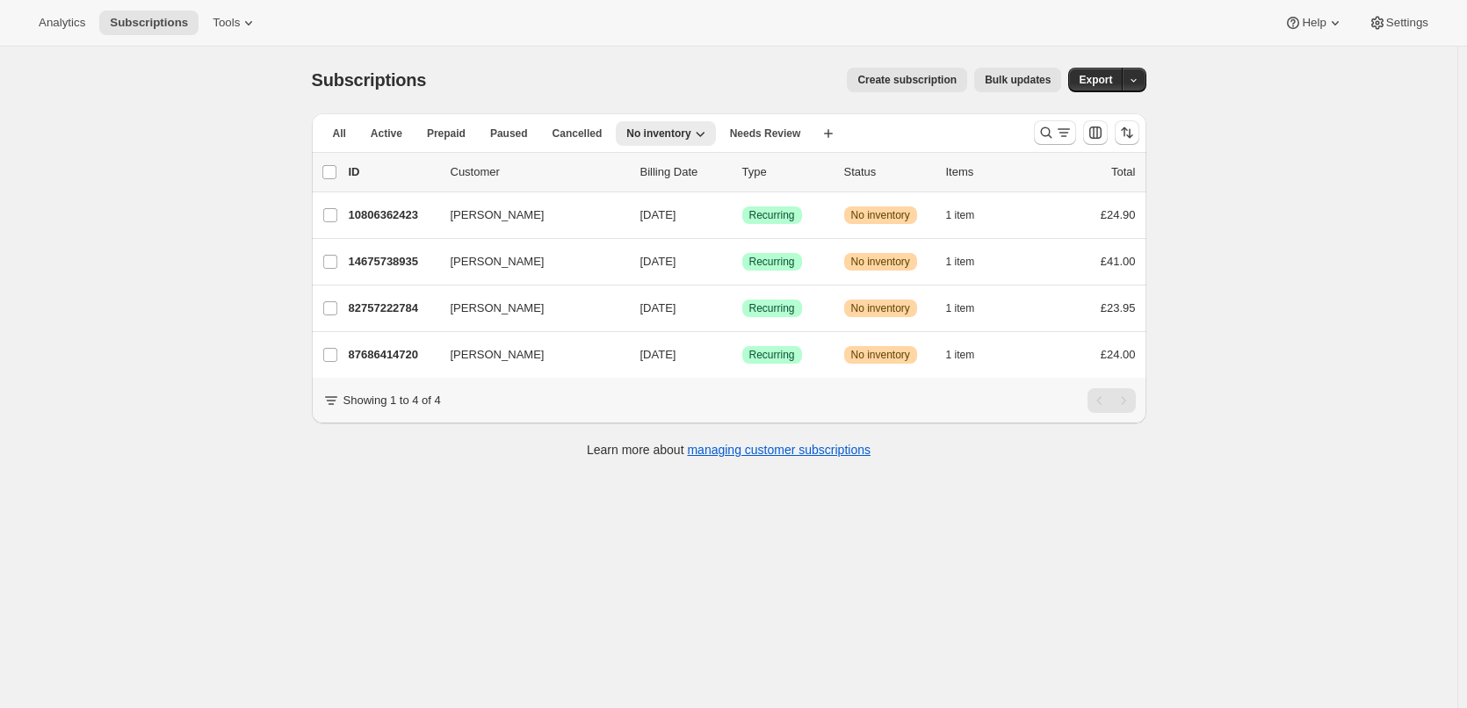
click at [153, 186] on div "Subscriptions. This page is ready Subscriptions Create subscription Bulk update…" at bounding box center [728, 401] width 1457 height 708
